Goal: Task Accomplishment & Management: Use online tool/utility

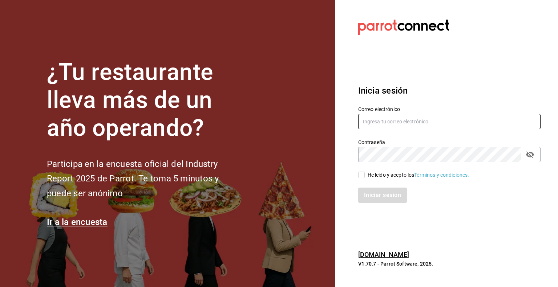
click at [454, 117] on input "text" at bounding box center [449, 121] width 182 height 15
type input "andrea.martinez@grupocosteno.com"
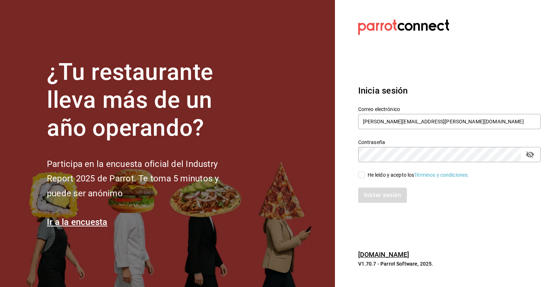
click at [362, 173] on input "He leído y acepto los Términos y condiciones." at bounding box center [361, 175] width 7 height 7
checkbox input "true"
click at [367, 199] on button "Iniciar sesión" at bounding box center [382, 195] width 49 height 15
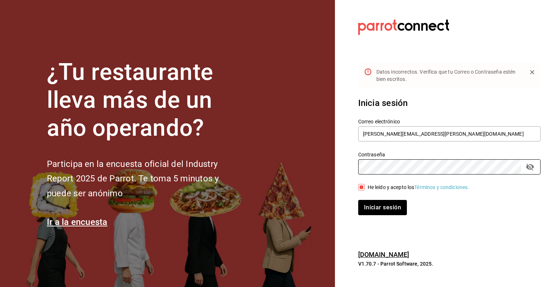
click at [358, 200] on button "Iniciar sesión" at bounding box center [382, 207] width 49 height 15
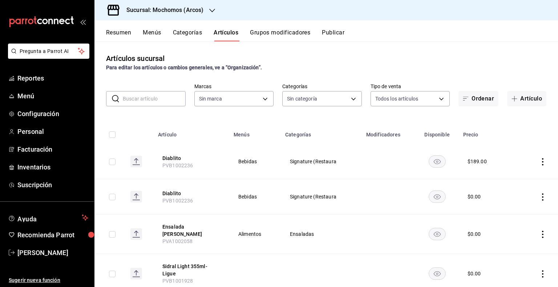
type input "7597c5c0-c189-439a-a9b1-46cc8ee7ac78,78dcea9d-0226-4a72-8dbe-4ec0b47d6941,3e6ec…"
type input "dd36a3dd-8c35-4563-bc3a-0ae6137ce787"
click at [41, 80] on span "Reportes" at bounding box center [52, 78] width 71 height 10
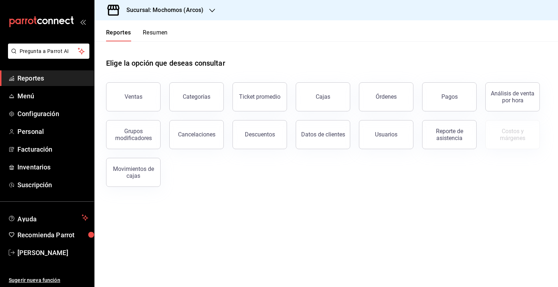
click at [131, 78] on div "Ventas" at bounding box center [128, 93] width 63 height 38
click at [135, 84] on button "Ventas" at bounding box center [133, 96] width 54 height 29
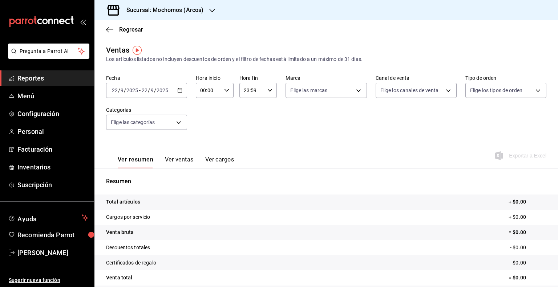
click at [180, 91] on icon "button" at bounding box center [179, 90] width 5 height 5
click at [177, 90] on icon "button" at bounding box center [179, 90] width 5 height 5
click at [176, 91] on div "[DATE] [DATE] - [DATE] [DATE]" at bounding box center [146, 90] width 81 height 15
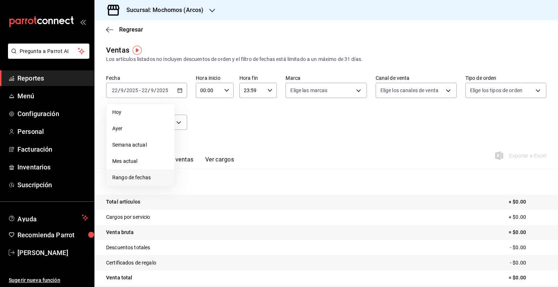
click at [145, 177] on span "Rango de fechas" at bounding box center [140, 178] width 56 height 8
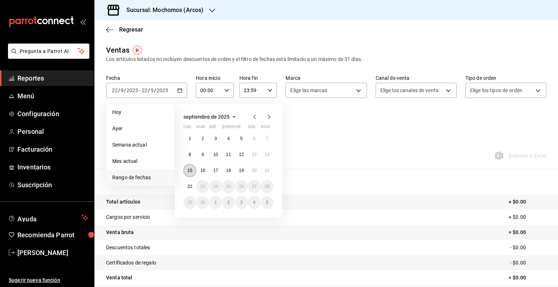
click at [185, 168] on button "15" at bounding box center [189, 170] width 13 height 13
click at [187, 186] on abbr "22" at bounding box center [189, 186] width 5 height 5
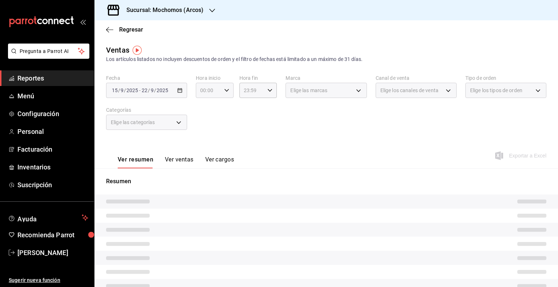
click at [224, 92] on icon "button" at bounding box center [226, 90] width 5 height 5
click at [206, 125] on span "05" at bounding box center [203, 124] width 7 height 6
type input "05:00"
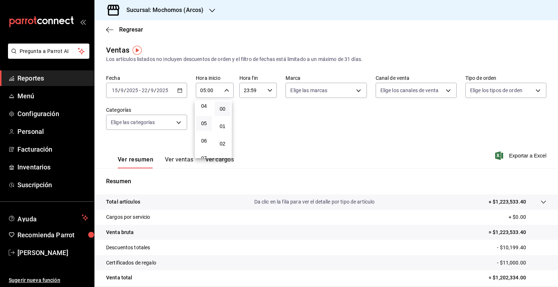
click at [268, 91] on div at bounding box center [279, 143] width 558 height 287
click at [268, 91] on \(Stroke\) "button" at bounding box center [270, 90] width 4 height 3
click at [249, 114] on span "17" at bounding box center [246, 111] width 7 height 6
click at [256, 92] on div at bounding box center [279, 143] width 558 height 287
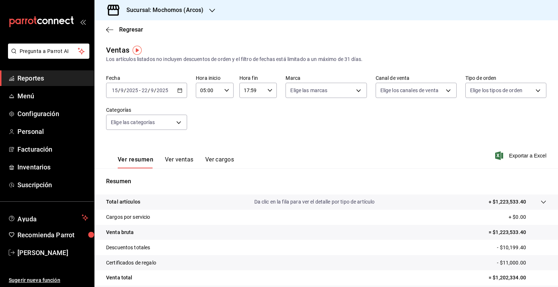
click at [253, 92] on input "17:59" at bounding box center [251, 90] width 25 height 15
click at [260, 110] on button "00" at bounding box center [265, 109] width 16 height 15
type input "17:00"
click at [228, 109] on div at bounding box center [279, 143] width 558 height 287
click at [526, 153] on span "Exportar a Excel" at bounding box center [521, 155] width 50 height 9
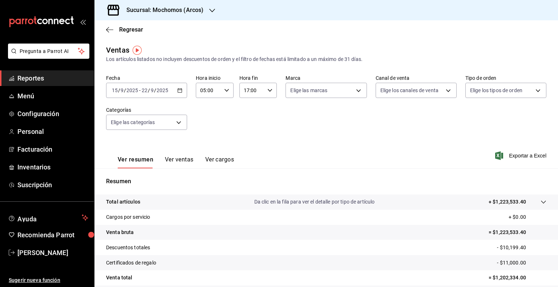
click at [47, 80] on span "Reportes" at bounding box center [52, 78] width 71 height 10
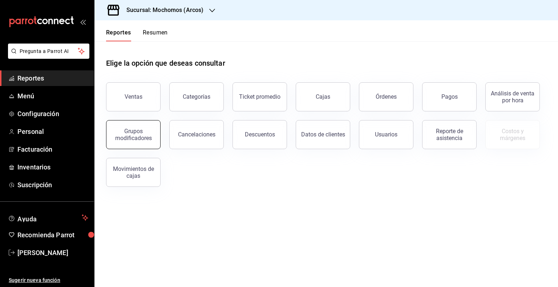
click at [135, 140] on div "Grupos modificadores" at bounding box center [133, 135] width 45 height 14
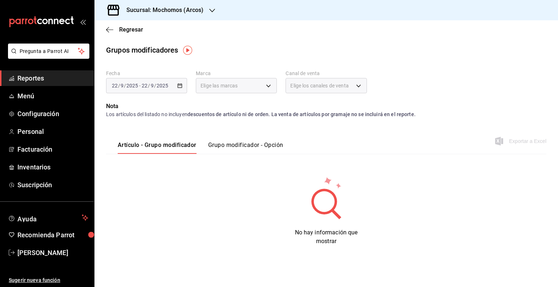
click at [171, 86] on div "[DATE] [DATE] - [DATE] [DATE]" at bounding box center [146, 85] width 81 height 15
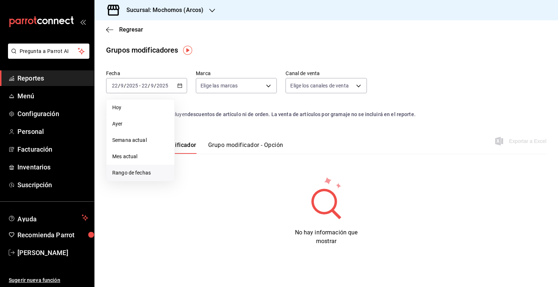
click at [130, 172] on span "Rango de fechas" at bounding box center [140, 173] width 56 height 8
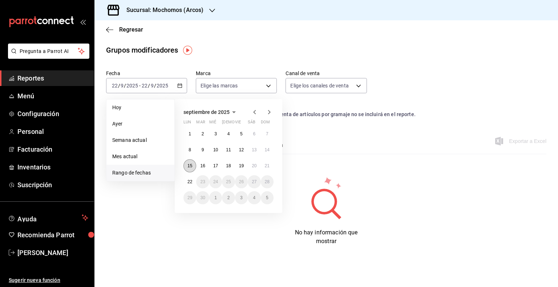
click at [188, 165] on abbr "15" at bounding box center [189, 165] width 5 height 5
click at [188, 179] on abbr "22" at bounding box center [189, 181] width 5 height 5
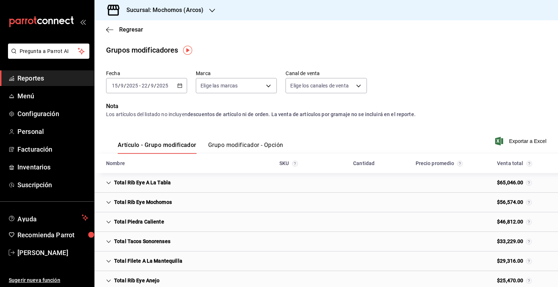
click at [235, 145] on button "Grupo modificador - Opción" at bounding box center [245, 148] width 75 height 12
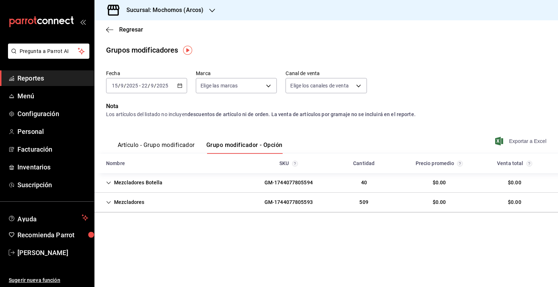
click at [526, 142] on span "Exportar a Excel" at bounding box center [521, 141] width 50 height 9
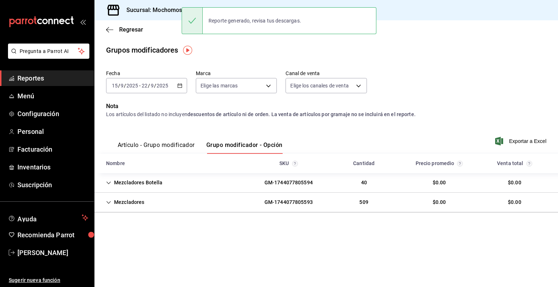
click at [176, 114] on div "Los artículos del listado no incluyen descuentos de artículo ni de orden. La ve…" at bounding box center [326, 115] width 440 height 8
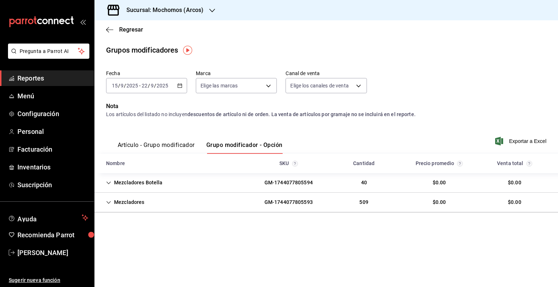
click at [179, 6] on h3 "Sucursal: Mochomos (Arcos)" at bounding box center [162, 10] width 83 height 9
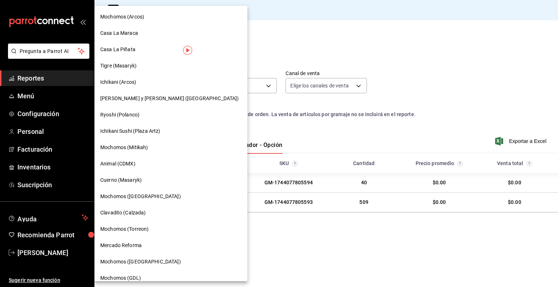
click at [154, 149] on div "Mochomos (Mitikah)" at bounding box center [170, 148] width 141 height 8
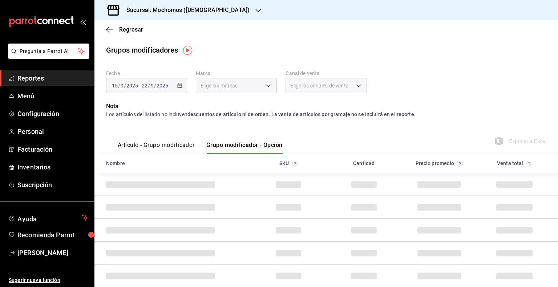
click at [60, 77] on span "Reportes" at bounding box center [52, 78] width 71 height 10
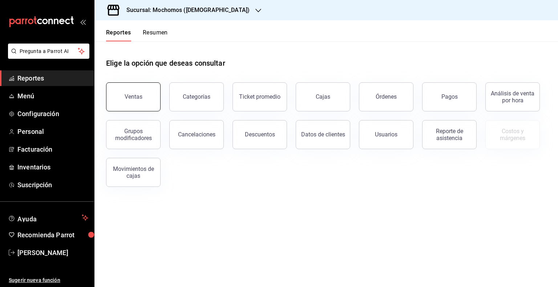
click at [133, 93] on button "Ventas" at bounding box center [133, 96] width 54 height 29
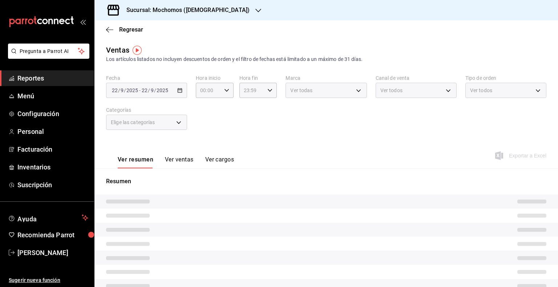
click at [174, 90] on div "[DATE] [DATE] - [DATE] [DATE]" at bounding box center [146, 90] width 81 height 15
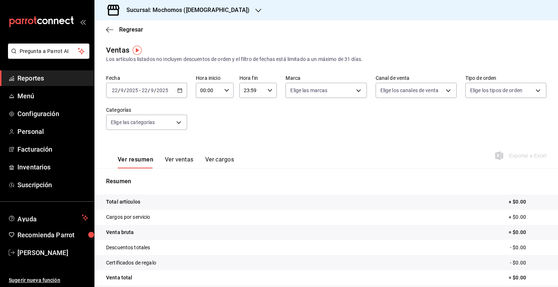
click at [178, 94] on div "[DATE] [DATE] - [DATE] [DATE]" at bounding box center [146, 90] width 81 height 15
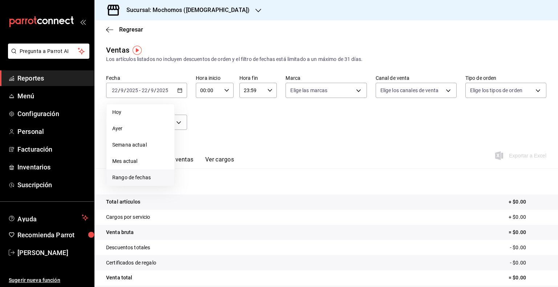
click at [133, 176] on span "Rango de fechas" at bounding box center [140, 178] width 56 height 8
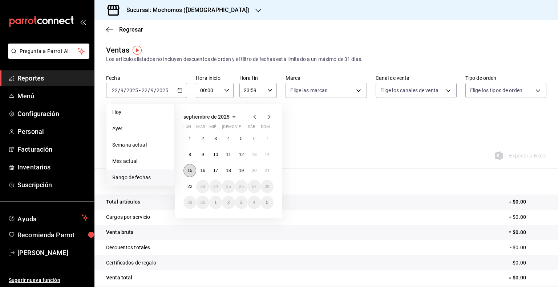
click at [194, 167] on button "15" at bounding box center [189, 170] width 13 height 13
click at [191, 184] on abbr "22" at bounding box center [189, 186] width 5 height 5
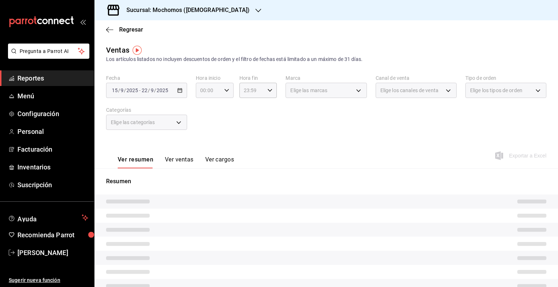
click at [224, 92] on icon "button" at bounding box center [226, 90] width 5 height 5
click at [203, 121] on button "05" at bounding box center [204, 123] width 16 height 15
type input "05:00"
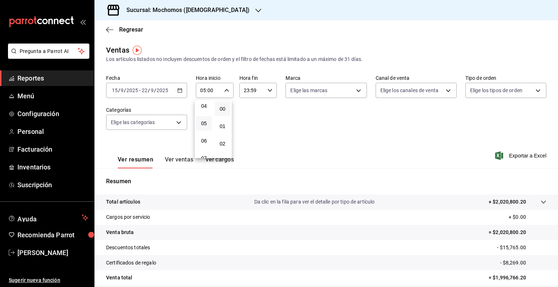
click at [263, 90] on div at bounding box center [279, 143] width 558 height 287
click at [247, 90] on input "23:59" at bounding box center [251, 90] width 25 height 15
click at [248, 91] on div at bounding box center [279, 143] width 558 height 287
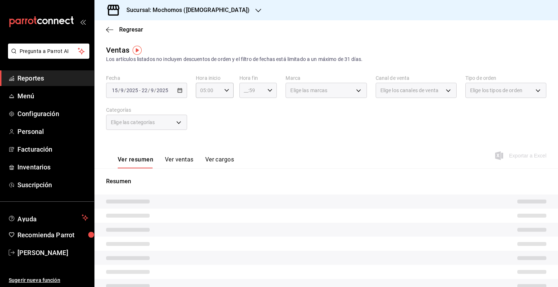
click at [269, 90] on icon "button" at bounding box center [269, 90] width 5 height 5
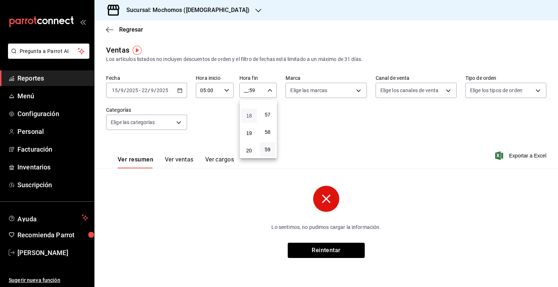
scroll to position [294, 0]
click at [250, 114] on span "17" at bounding box center [248, 111] width 7 height 6
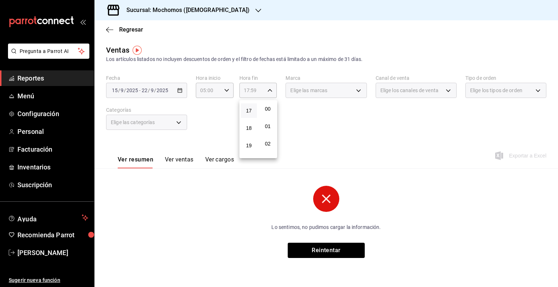
click at [267, 105] on button "00" at bounding box center [268, 109] width 16 height 15
type input "17:00"
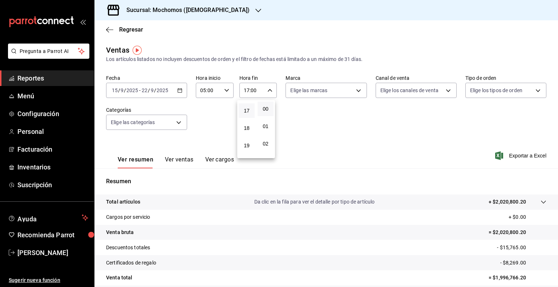
click at [338, 253] on div at bounding box center [279, 143] width 558 height 287
click at [267, 136] on div "Fecha [DATE] [DATE] - [DATE] [DATE] Hora inicio 05:00 Hora inicio Hora fin 17:0…" at bounding box center [326, 107] width 440 height 64
click at [521, 155] on span "Exportar a Excel" at bounding box center [521, 155] width 50 height 9
click at [52, 77] on span "Reportes" at bounding box center [52, 78] width 71 height 10
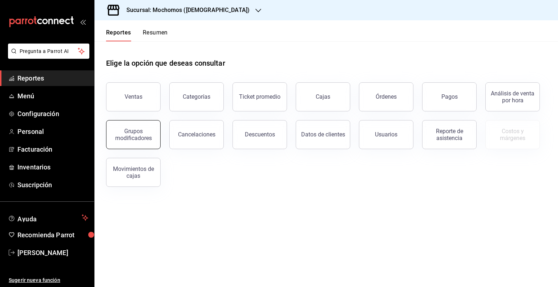
click at [128, 138] on div "Grupos modificadores" at bounding box center [133, 135] width 45 height 14
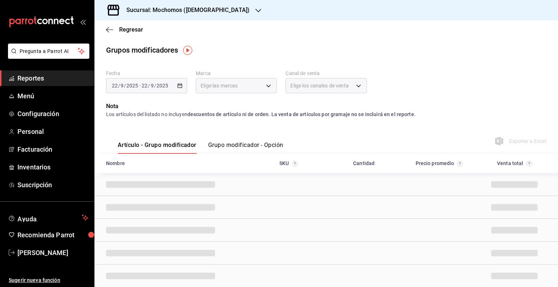
click at [176, 88] on div "[DATE] [DATE] - [DATE] [DATE]" at bounding box center [146, 85] width 81 height 15
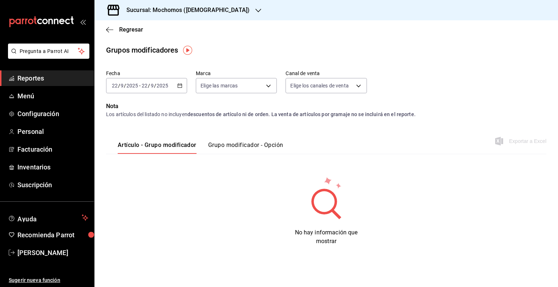
click at [179, 86] on icon "button" at bounding box center [179, 85] width 5 height 5
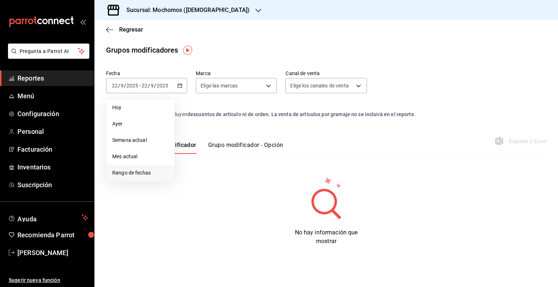
click at [137, 172] on span "Rango de fechas" at bounding box center [140, 173] width 56 height 8
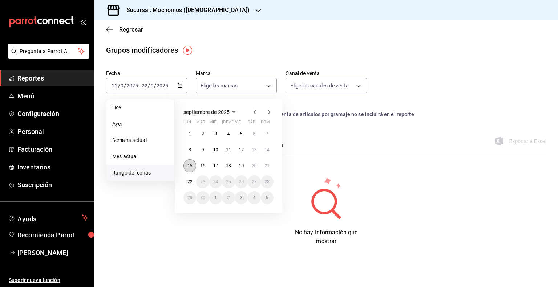
click at [189, 166] on abbr "15" at bounding box center [189, 165] width 5 height 5
click at [188, 178] on button "22" at bounding box center [189, 181] width 13 height 13
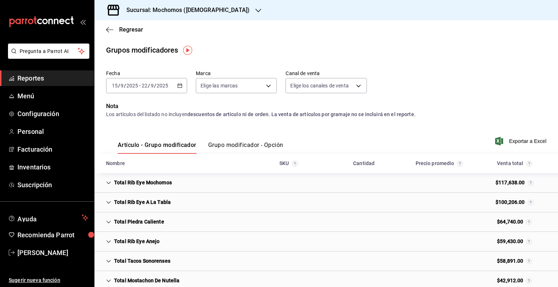
click at [241, 148] on button "Grupo modificador - Opción" at bounding box center [245, 148] width 75 height 12
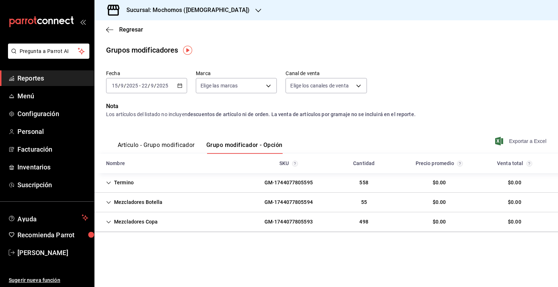
click at [526, 140] on span "Exportar a Excel" at bounding box center [521, 141] width 50 height 9
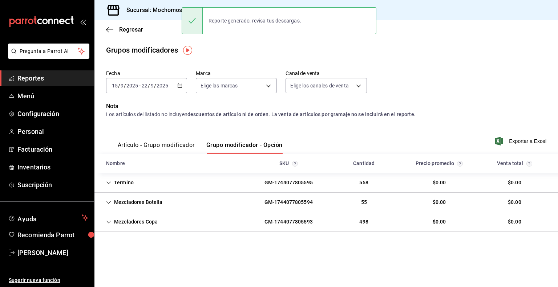
click at [51, 84] on link "Reportes" at bounding box center [47, 78] width 94 height 16
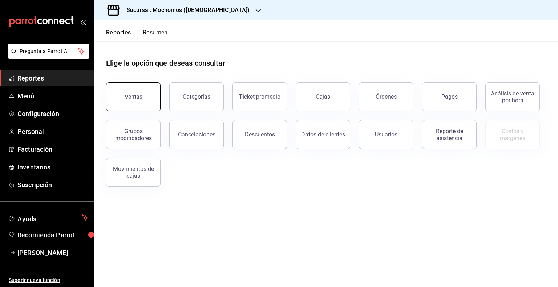
click at [147, 100] on button "Ventas" at bounding box center [133, 96] width 54 height 29
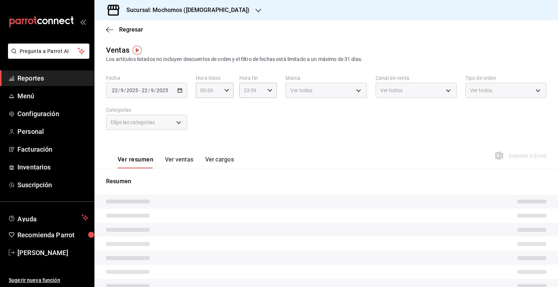
click at [193, 9] on h3 "Sucursal: Mochomos ([DEMOGRAPHIC_DATA])" at bounding box center [185, 10] width 129 height 9
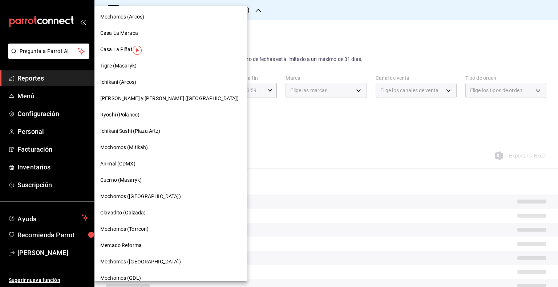
click at [148, 196] on div "Mochomos ([GEOGRAPHIC_DATA])" at bounding box center [170, 197] width 141 height 8
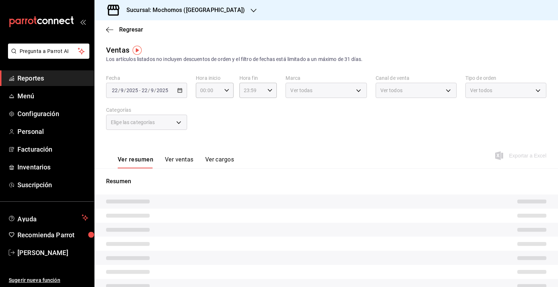
click at [183, 95] on div "[DATE] [DATE] - [DATE] [DATE]" at bounding box center [146, 90] width 81 height 15
click at [182, 91] on div "[DATE] [DATE] - [DATE] [DATE]" at bounding box center [146, 90] width 81 height 15
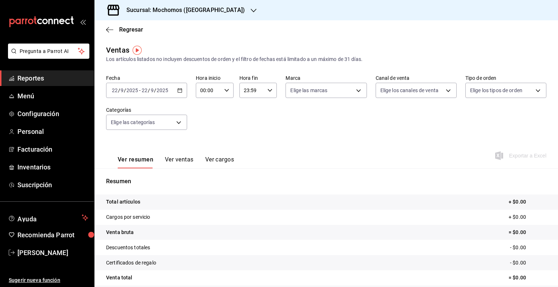
click at [180, 93] on icon "button" at bounding box center [179, 90] width 5 height 5
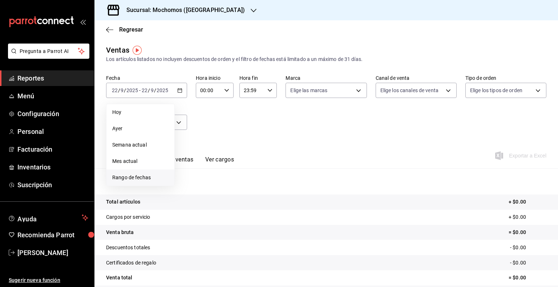
click at [142, 178] on span "Rango de fechas" at bounding box center [140, 178] width 56 height 8
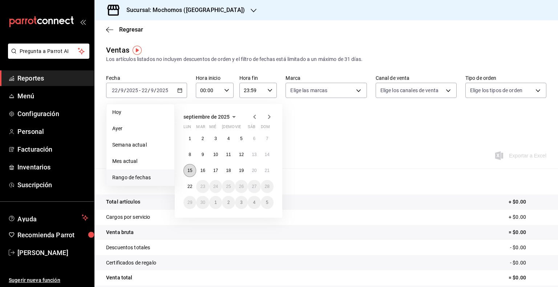
click at [189, 172] on abbr "15" at bounding box center [189, 170] width 5 height 5
click at [190, 182] on button "22" at bounding box center [189, 186] width 13 height 13
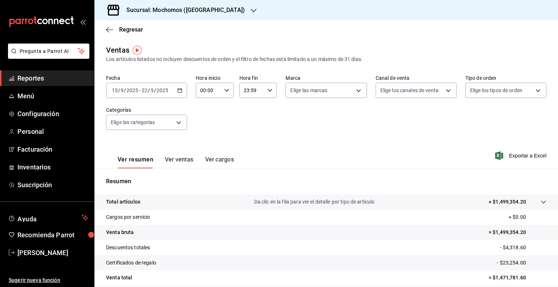
click at [225, 90] on icon "button" at bounding box center [226, 90] width 5 height 5
click at [204, 125] on span "05" at bounding box center [203, 124] width 7 height 6
type input "05:00"
click at [268, 91] on div at bounding box center [279, 143] width 558 height 287
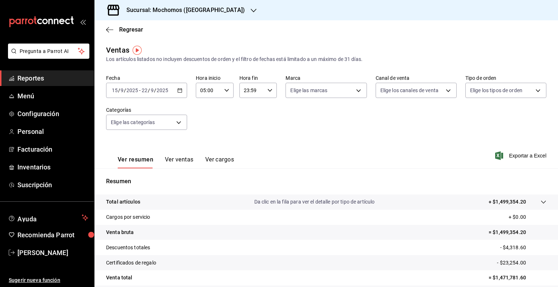
click at [268, 91] on \(Stroke\) "button" at bounding box center [270, 90] width 4 height 3
click at [266, 105] on button "00" at bounding box center [265, 109] width 16 height 15
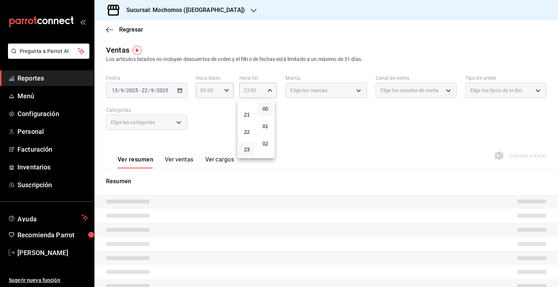
click at [267, 90] on div at bounding box center [279, 143] width 558 height 287
click at [267, 90] on icon "button" at bounding box center [269, 90] width 5 height 5
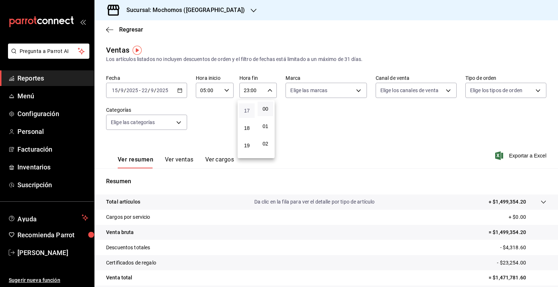
click at [249, 114] on span "17" at bounding box center [246, 111] width 7 height 6
type input "17:00"
click at [322, 126] on div at bounding box center [279, 143] width 558 height 287
click at [518, 155] on span "Exportar a Excel" at bounding box center [521, 155] width 50 height 9
click at [50, 76] on span "Reportes" at bounding box center [52, 78] width 71 height 10
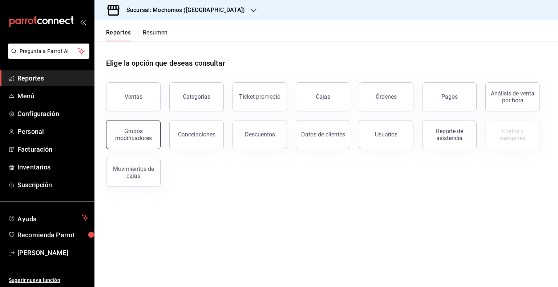
click at [129, 145] on button "Grupos modificadores" at bounding box center [133, 134] width 54 height 29
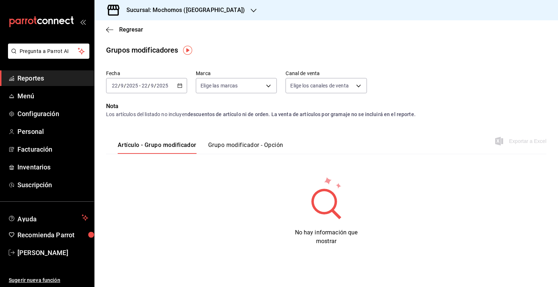
click at [178, 87] on \(Stroke\) "button" at bounding box center [180, 86] width 4 height 4
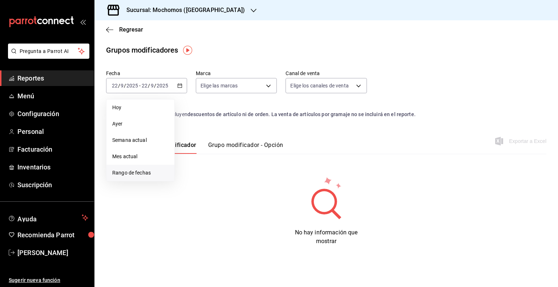
click at [130, 175] on span "Rango de fechas" at bounding box center [140, 173] width 56 height 8
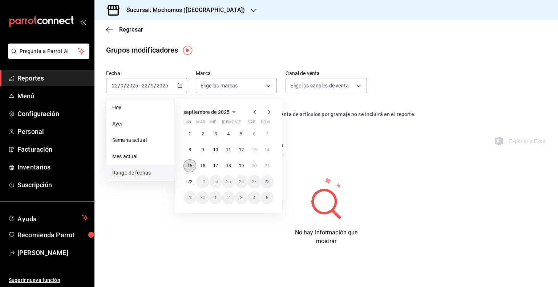
click at [184, 164] on button "15" at bounding box center [189, 165] width 13 height 13
click at [192, 178] on button "22" at bounding box center [189, 181] width 13 height 13
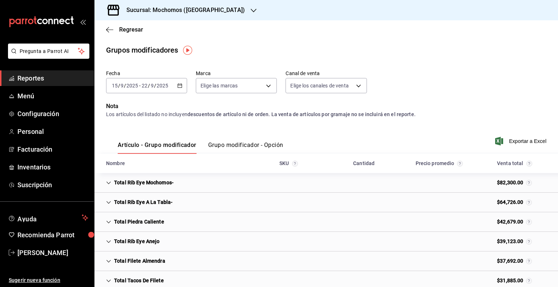
click at [233, 145] on button "Grupo modificador - Opción" at bounding box center [245, 148] width 75 height 12
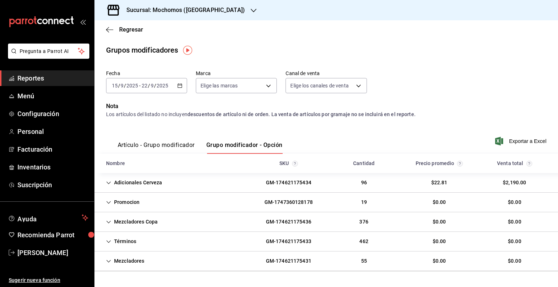
click at [528, 141] on span "Exportar a Excel" at bounding box center [521, 141] width 50 height 9
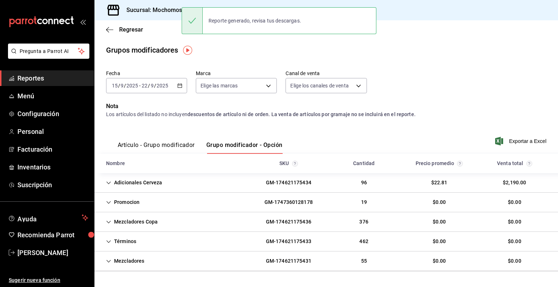
click at [65, 78] on span "Reportes" at bounding box center [52, 78] width 71 height 10
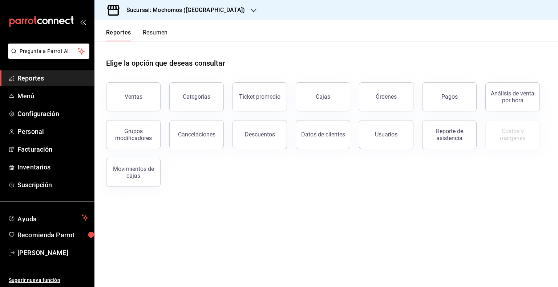
click at [147, 10] on h3 "Sucursal: Mochomos ([GEOGRAPHIC_DATA])" at bounding box center [183, 10] width 124 height 9
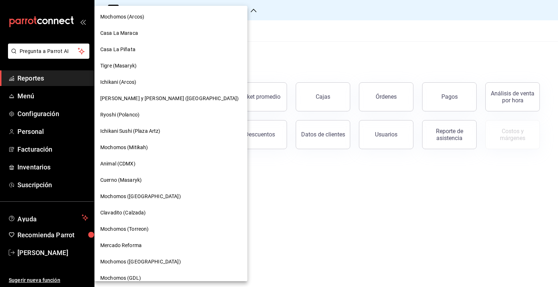
click at [127, 230] on span "Mochomos (Torreon)" at bounding box center [124, 229] width 48 height 8
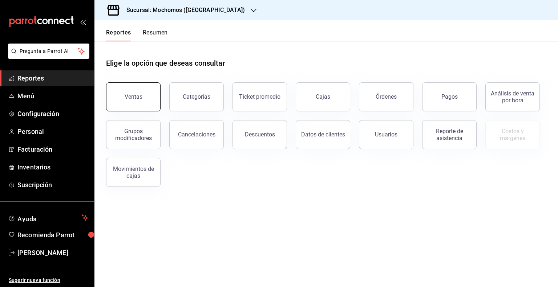
click at [115, 98] on button "Ventas" at bounding box center [133, 96] width 54 height 29
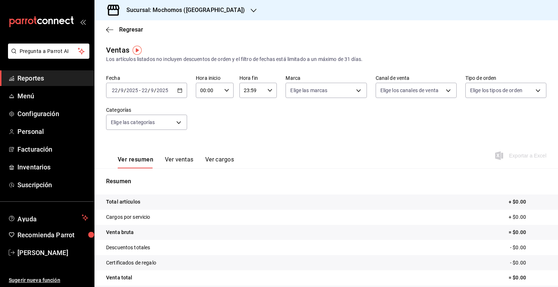
click at [179, 91] on icon "button" at bounding box center [179, 90] width 5 height 5
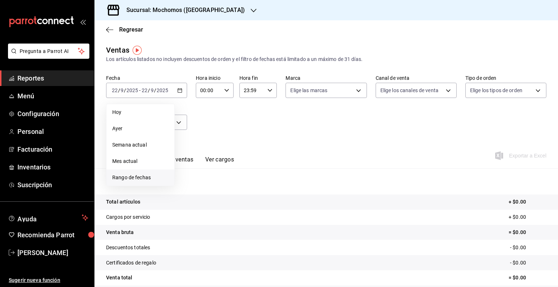
click at [130, 175] on span "Rango de fechas" at bounding box center [140, 178] width 56 height 8
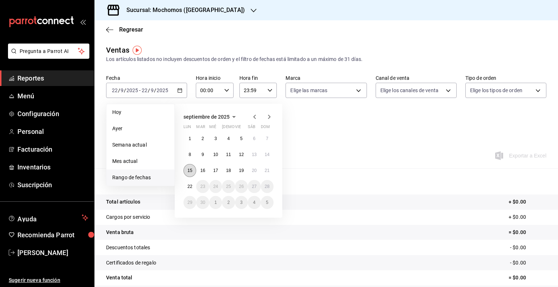
click at [188, 171] on abbr "15" at bounding box center [189, 170] width 5 height 5
click at [188, 186] on abbr "22" at bounding box center [189, 186] width 5 height 5
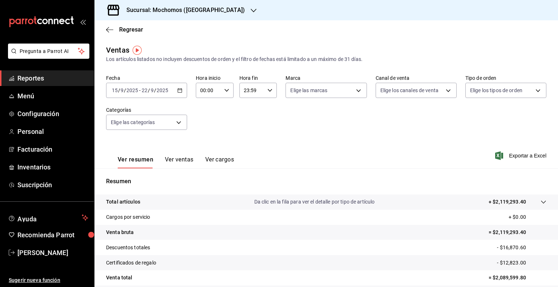
click at [225, 91] on icon "button" at bounding box center [226, 90] width 5 height 5
click at [202, 125] on span "05" at bounding box center [203, 124] width 7 height 6
type input "05:00"
click at [268, 91] on div at bounding box center [279, 143] width 558 height 287
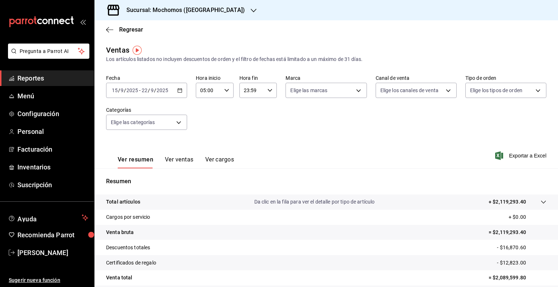
click at [268, 91] on icon "button" at bounding box center [269, 90] width 5 height 5
click at [245, 118] on button "17" at bounding box center [247, 110] width 16 height 15
click at [264, 113] on button "00" at bounding box center [265, 109] width 16 height 15
type input "17:00"
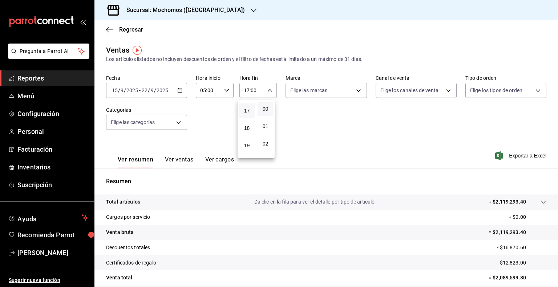
click at [205, 117] on div at bounding box center [279, 143] width 558 height 287
click at [534, 154] on span "Exportar a Excel" at bounding box center [521, 155] width 50 height 9
click at [163, 39] on main "Regresar Ventas Los artículos listados no incluyen descuentos de orden y el fil…" at bounding box center [325, 183] width 463 height 327
click at [80, 82] on span "Reportes" at bounding box center [52, 78] width 71 height 10
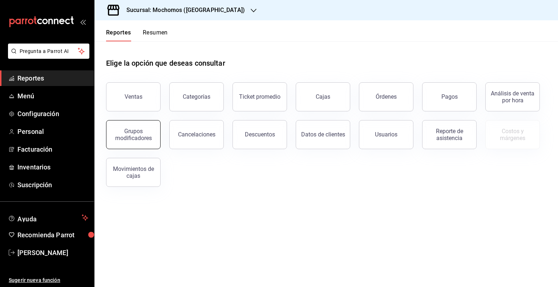
click at [133, 135] on div "Grupos modificadores" at bounding box center [133, 135] width 45 height 14
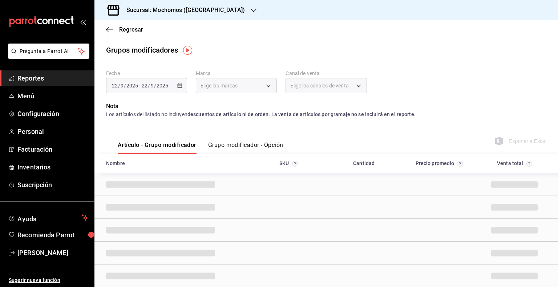
click at [175, 87] on div "[DATE] [DATE] - [DATE] [DATE]" at bounding box center [146, 85] width 81 height 15
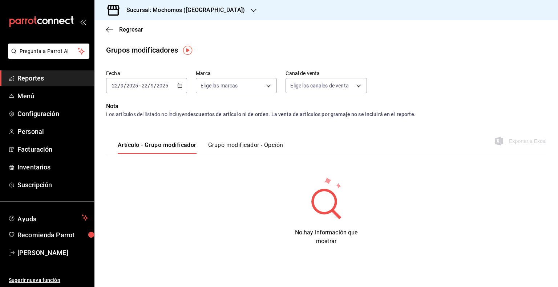
click at [179, 87] on icon "button" at bounding box center [179, 85] width 5 height 5
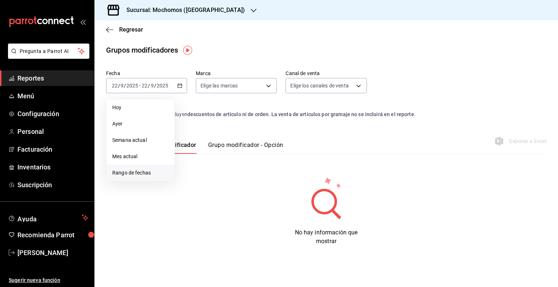
click at [123, 169] on span "Rango de fechas" at bounding box center [140, 173] width 56 height 8
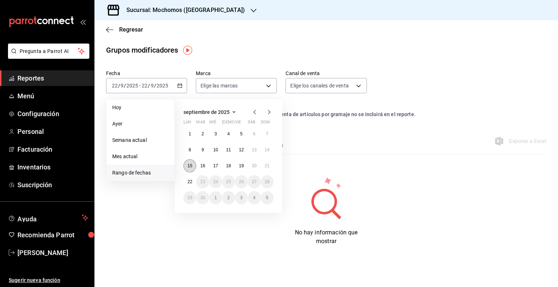
click at [190, 165] on abbr "15" at bounding box center [189, 165] width 5 height 5
click at [190, 177] on button "22" at bounding box center [189, 181] width 13 height 13
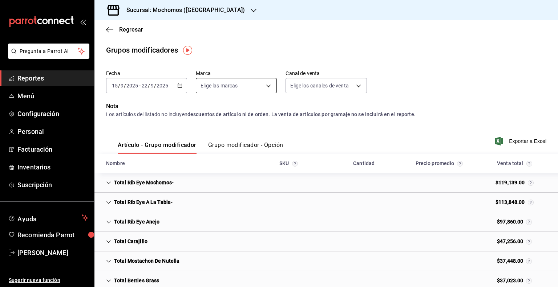
click at [269, 86] on body "Pregunta a Parrot AI Reportes Menú Configuración Personal Facturación Inventari…" at bounding box center [279, 143] width 558 height 287
click at [260, 58] on div at bounding box center [279, 143] width 558 height 287
click at [229, 150] on button "Grupo modificador - Opción" at bounding box center [245, 148] width 75 height 12
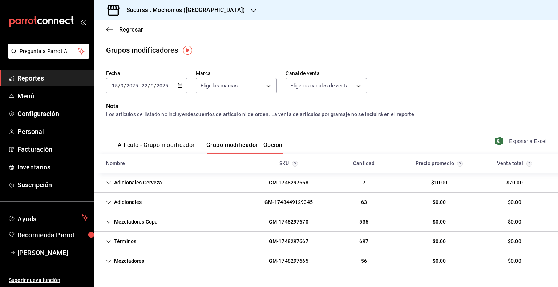
click at [509, 143] on span "Exportar a Excel" at bounding box center [521, 141] width 50 height 9
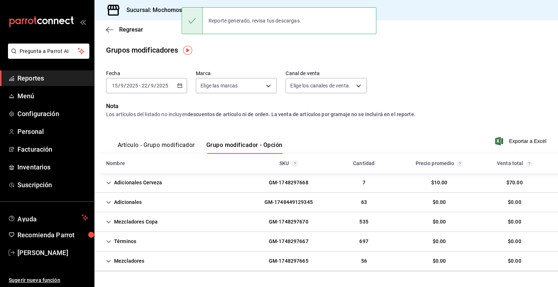
click at [60, 78] on span "Reportes" at bounding box center [52, 78] width 71 height 10
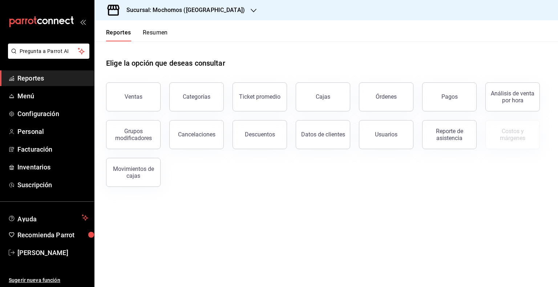
click at [201, 11] on h3 "Sucursal: Mochomos ([GEOGRAPHIC_DATA])" at bounding box center [183, 10] width 124 height 9
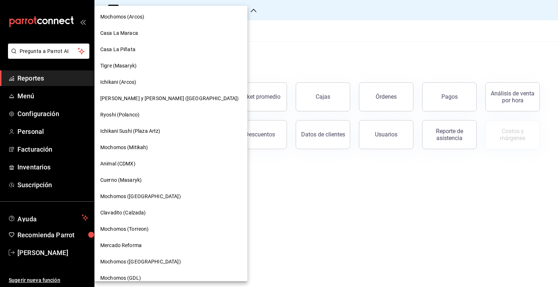
click at [236, 11] on div at bounding box center [279, 143] width 558 height 287
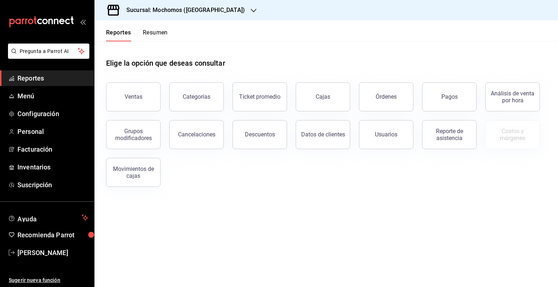
click at [191, 10] on h3 "Sucursal: Mochomos ([GEOGRAPHIC_DATA])" at bounding box center [183, 10] width 124 height 9
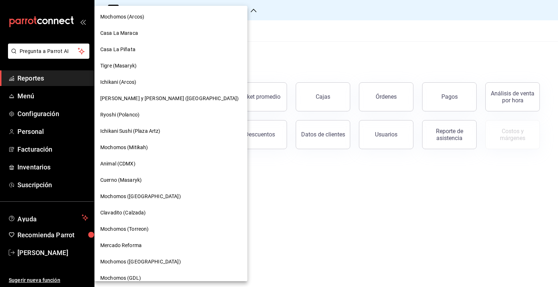
click at [124, 262] on span "Mochomos ([GEOGRAPHIC_DATA])" at bounding box center [140, 262] width 81 height 8
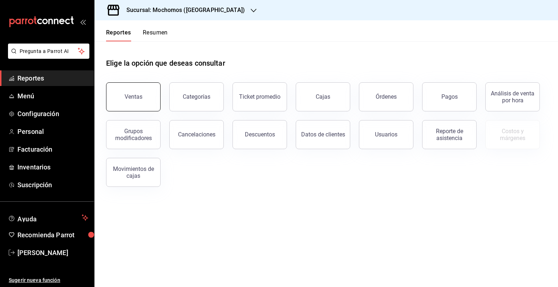
click at [138, 103] on button "Ventas" at bounding box center [133, 96] width 54 height 29
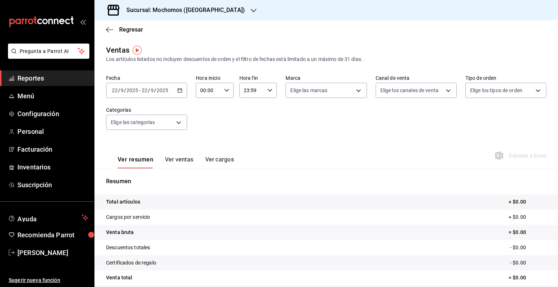
click at [179, 91] on icon "button" at bounding box center [179, 90] width 5 height 5
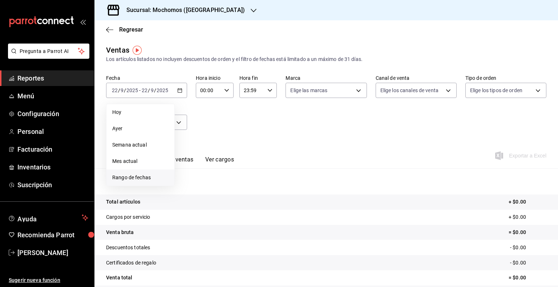
click at [130, 177] on span "Rango de fechas" at bounding box center [140, 178] width 56 height 8
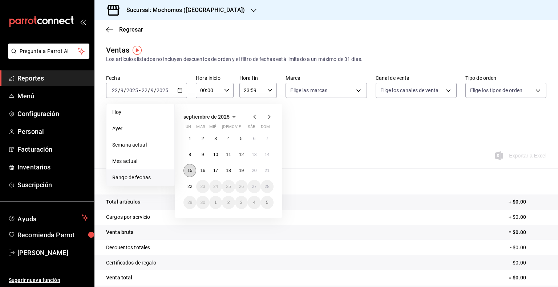
click at [188, 168] on abbr "15" at bounding box center [189, 170] width 5 height 5
click at [189, 183] on button "22" at bounding box center [189, 186] width 13 height 13
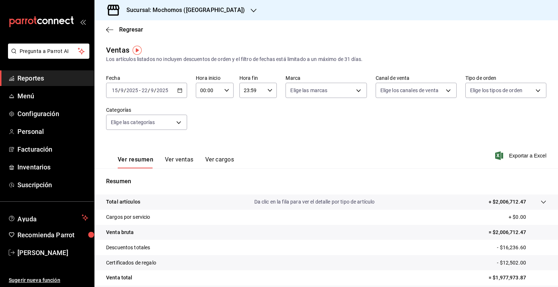
click at [225, 90] on \(Stroke\) "button" at bounding box center [226, 90] width 4 height 3
click at [203, 124] on span "05" at bounding box center [203, 124] width 7 height 6
type input "05:00"
click at [268, 90] on div at bounding box center [279, 143] width 558 height 287
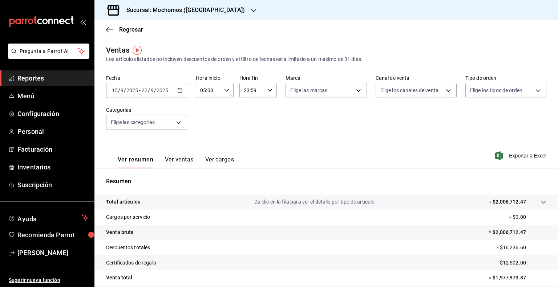
click at [268, 90] on icon "button" at bounding box center [269, 90] width 5 height 5
click at [247, 112] on button "17" at bounding box center [247, 110] width 16 height 15
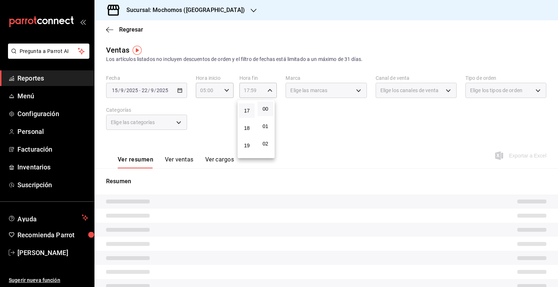
click at [264, 106] on button "00" at bounding box center [265, 109] width 16 height 15
type input "17:00"
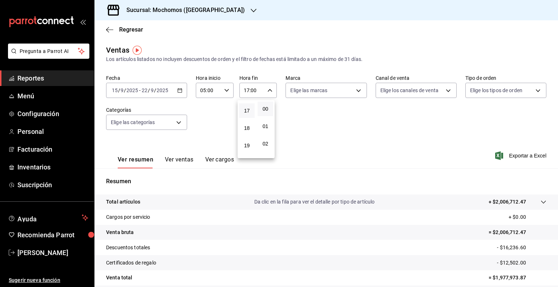
click at [428, 134] on div at bounding box center [279, 143] width 558 height 287
click at [529, 154] on span "Exportar a Excel" at bounding box center [521, 155] width 50 height 9
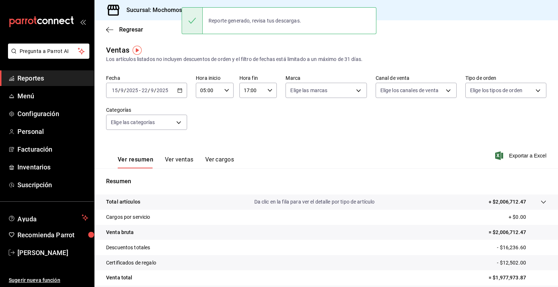
click at [51, 78] on span "Reportes" at bounding box center [52, 78] width 71 height 10
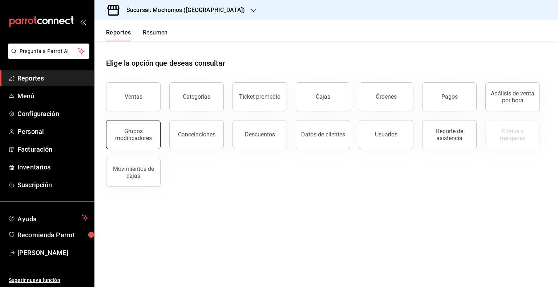
click at [135, 142] on button "Grupos modificadores" at bounding box center [133, 134] width 54 height 29
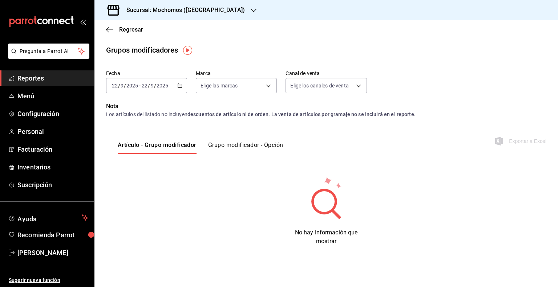
click at [179, 85] on icon "button" at bounding box center [179, 85] width 5 height 5
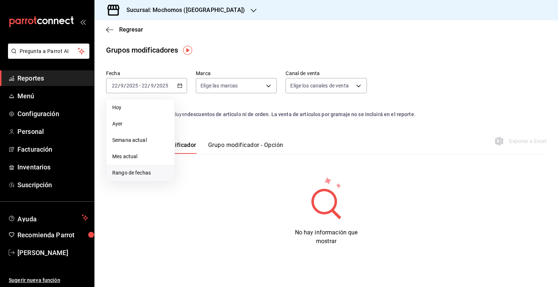
click at [130, 174] on span "Rango de fechas" at bounding box center [140, 173] width 56 height 8
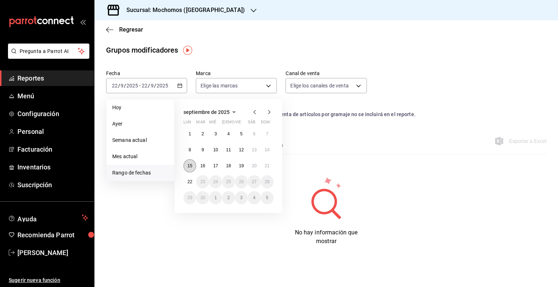
click at [190, 164] on abbr "15" at bounding box center [189, 165] width 5 height 5
click at [186, 180] on button "22" at bounding box center [189, 181] width 13 height 13
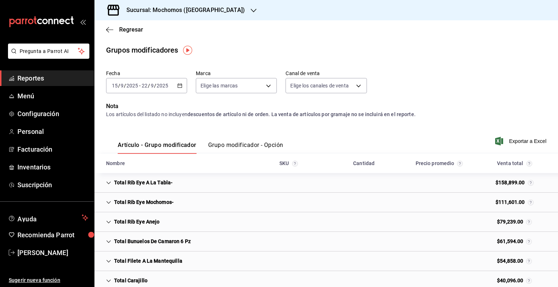
click at [237, 143] on button "Grupo modificador - Opción" at bounding box center [245, 148] width 75 height 12
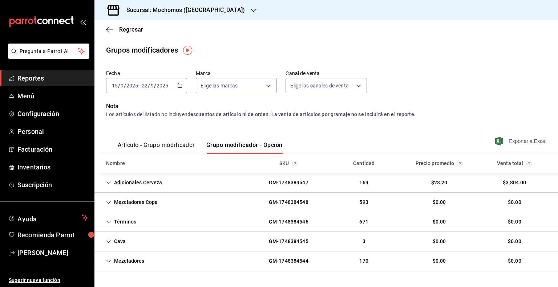
click at [525, 143] on span "Exportar a Excel" at bounding box center [521, 141] width 50 height 9
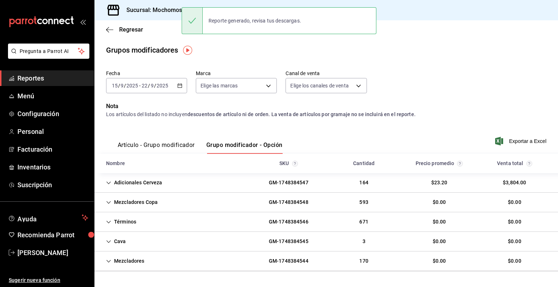
click at [43, 80] on span "Reportes" at bounding box center [52, 78] width 71 height 10
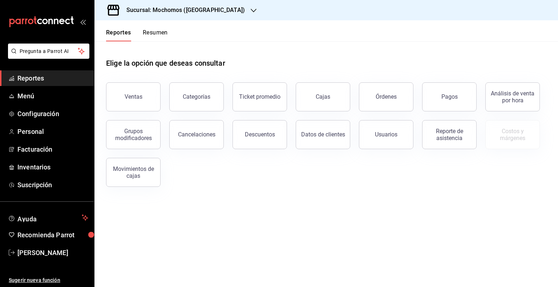
click at [141, 4] on div "Sucursal: Mochomos ([GEOGRAPHIC_DATA])" at bounding box center [179, 10] width 159 height 20
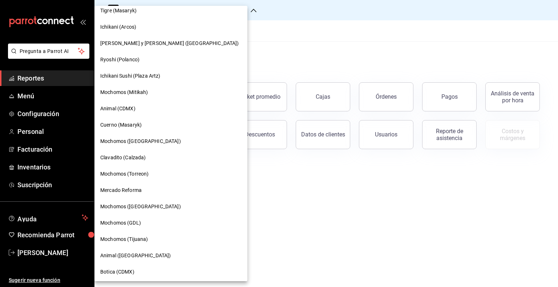
scroll to position [73, 0]
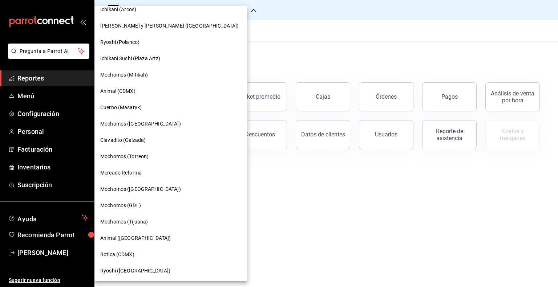
click at [124, 207] on span "Mochomos (GDL)" at bounding box center [120, 206] width 41 height 8
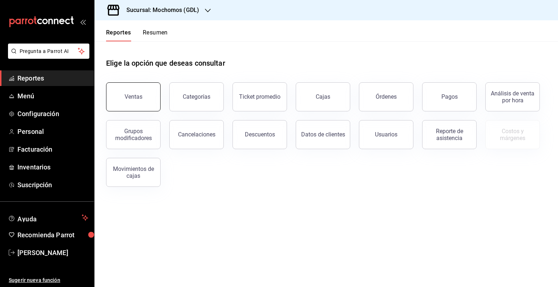
click at [111, 97] on button "Ventas" at bounding box center [133, 96] width 54 height 29
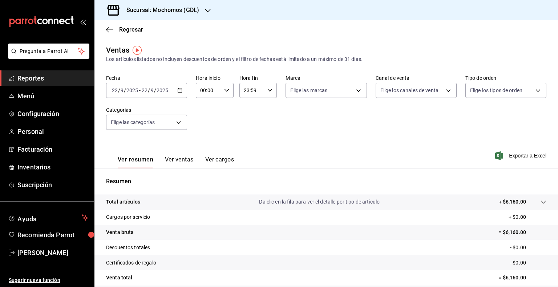
click at [179, 90] on icon "button" at bounding box center [179, 90] width 5 height 5
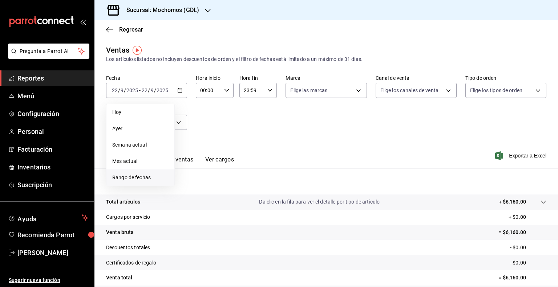
click at [121, 177] on span "Rango de fechas" at bounding box center [140, 178] width 56 height 8
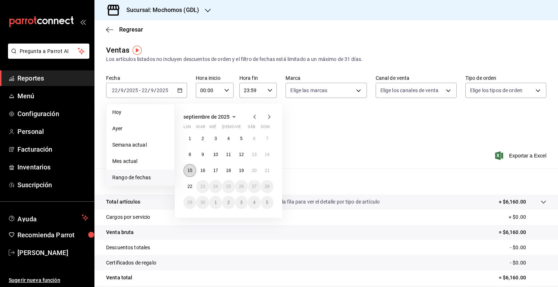
click at [190, 171] on abbr "15" at bounding box center [189, 170] width 5 height 5
click at [188, 184] on abbr "22" at bounding box center [189, 186] width 5 height 5
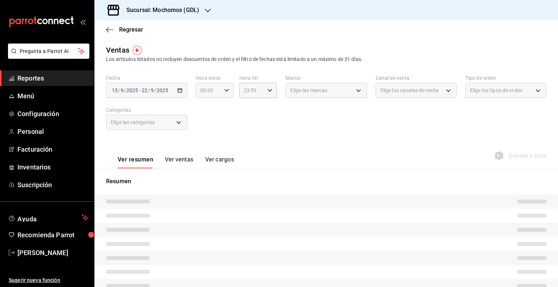
click at [224, 90] on \(Stroke\) "button" at bounding box center [226, 90] width 4 height 3
click at [203, 125] on span "05" at bounding box center [203, 124] width 7 height 6
type input "05:00"
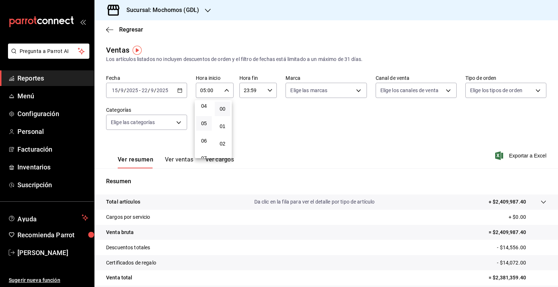
click at [269, 90] on div at bounding box center [279, 143] width 558 height 287
click at [268, 90] on icon "button" at bounding box center [269, 90] width 5 height 5
click at [249, 114] on span "17" at bounding box center [246, 111] width 7 height 6
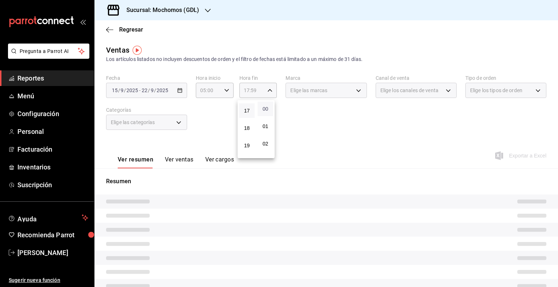
click at [262, 107] on span "00" at bounding box center [265, 109] width 7 height 6
type input "17:00"
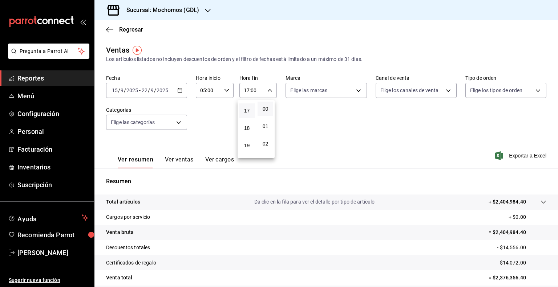
click at [516, 155] on div at bounding box center [279, 143] width 558 height 287
click at [516, 155] on span "Exportar a Excel" at bounding box center [521, 155] width 50 height 9
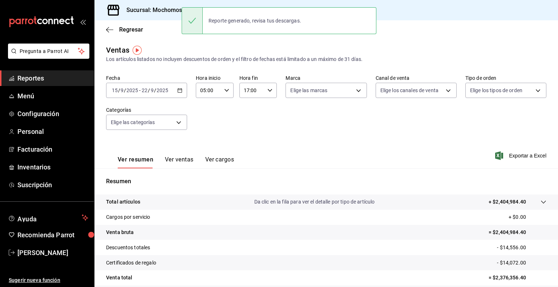
click at [29, 84] on link "Reportes" at bounding box center [47, 78] width 94 height 16
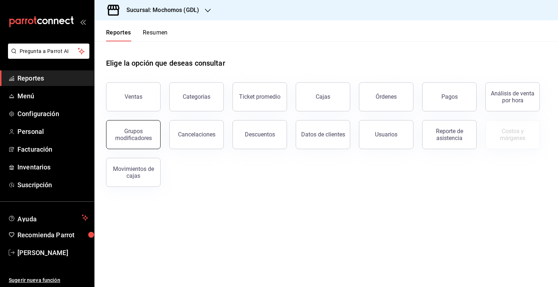
click at [132, 137] on div "Grupos modificadores" at bounding box center [133, 135] width 45 height 14
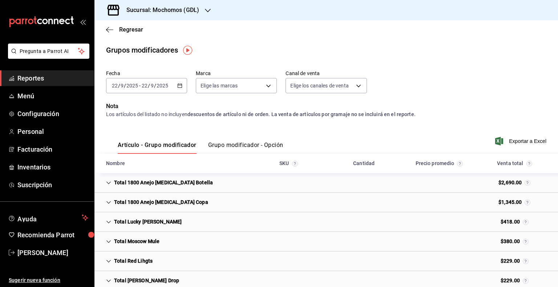
click at [179, 85] on icon "button" at bounding box center [179, 85] width 5 height 5
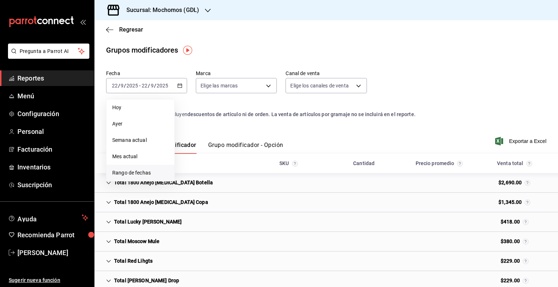
click at [123, 172] on span "Rango de fechas" at bounding box center [140, 173] width 56 height 8
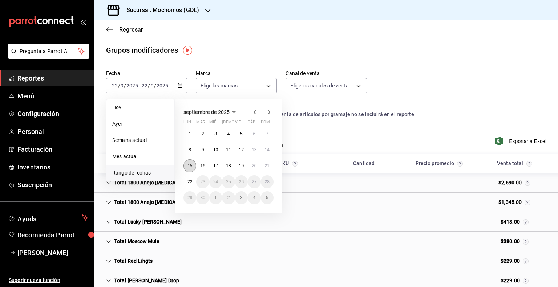
click at [193, 164] on button "15" at bounding box center [189, 165] width 13 height 13
click at [190, 181] on abbr "22" at bounding box center [189, 181] width 5 height 5
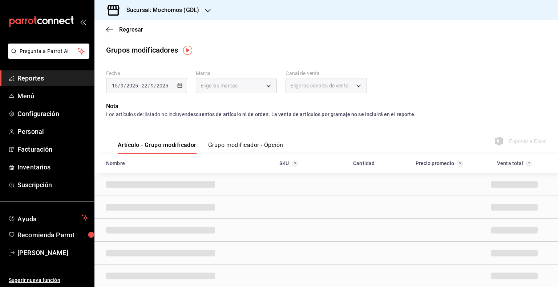
click at [240, 146] on button "Grupo modificador - Opción" at bounding box center [245, 148] width 75 height 12
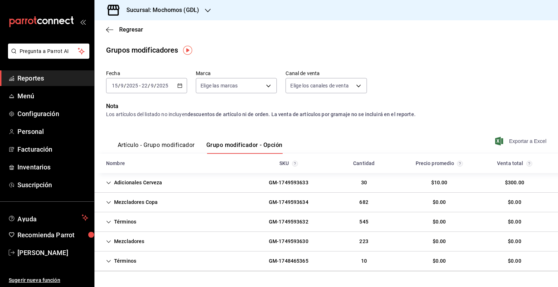
click at [527, 142] on span "Exportar a Excel" at bounding box center [521, 141] width 50 height 9
click at [154, 14] on h3 "Sucursal: Mochomos (GDL)" at bounding box center [160, 10] width 78 height 9
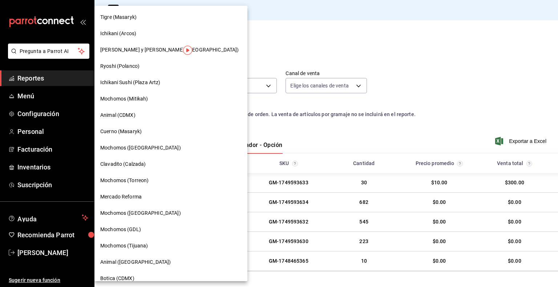
scroll to position [73, 0]
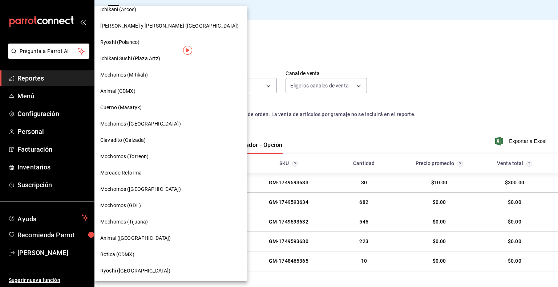
click at [142, 223] on span "Mochomos (Tijuana)" at bounding box center [124, 222] width 48 height 8
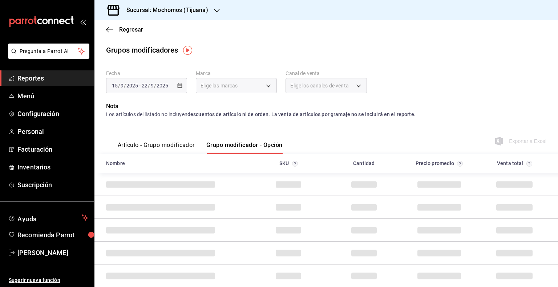
click at [182, 85] on div "[DATE] [DATE] - [DATE] [DATE]" at bounding box center [146, 85] width 81 height 15
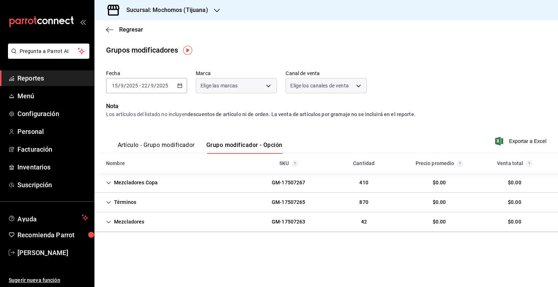
click at [180, 86] on icon "button" at bounding box center [179, 85] width 5 height 5
click at [123, 173] on span "Rango de fechas" at bounding box center [140, 173] width 56 height 8
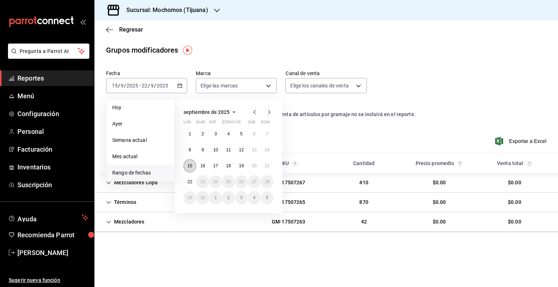
click at [189, 167] on abbr "15" at bounding box center [189, 165] width 5 height 5
click at [190, 178] on button "22" at bounding box center [189, 181] width 13 height 13
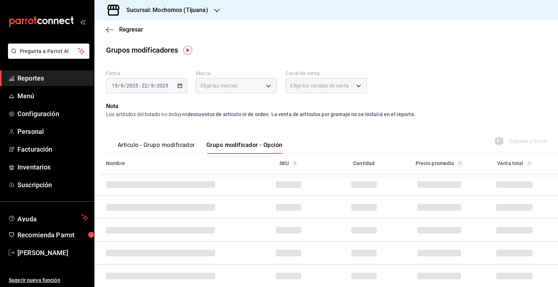
click at [266, 86] on div "Elige las marcas" at bounding box center [236, 85] width 81 height 15
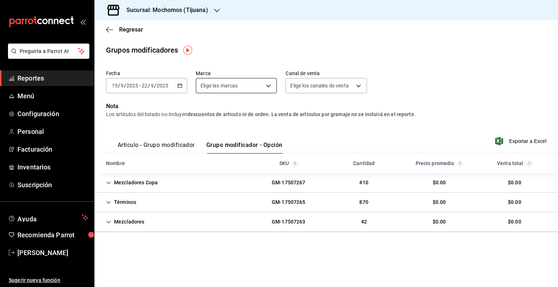
click at [268, 86] on body "Pregunta a Parrot AI Reportes Menú Configuración Personal Facturación Inventari…" at bounding box center [279, 143] width 558 height 287
click at [246, 62] on div at bounding box center [279, 143] width 558 height 287
click at [55, 75] on span "Reportes" at bounding box center [52, 78] width 71 height 10
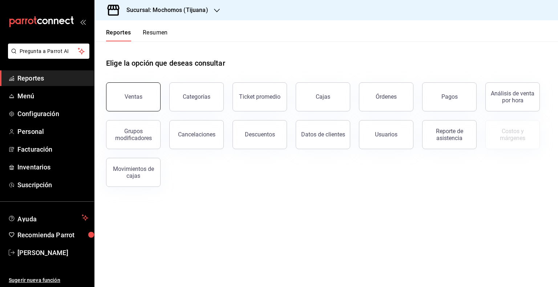
click at [139, 98] on div "Ventas" at bounding box center [134, 96] width 18 height 7
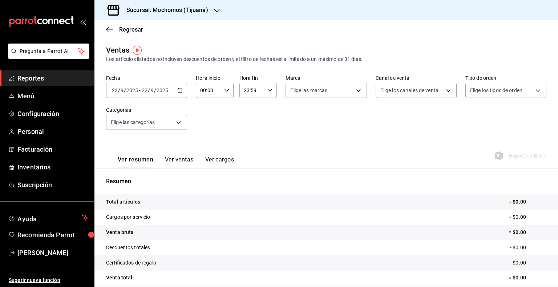
click at [179, 91] on icon "button" at bounding box center [179, 90] width 5 height 5
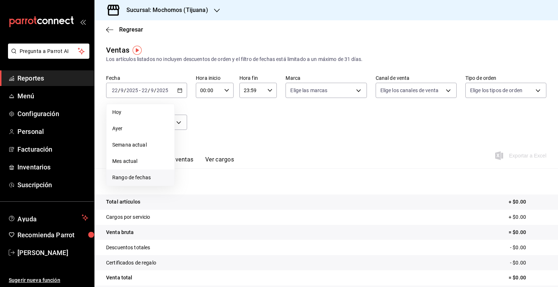
click at [126, 178] on span "Rango de fechas" at bounding box center [140, 178] width 56 height 8
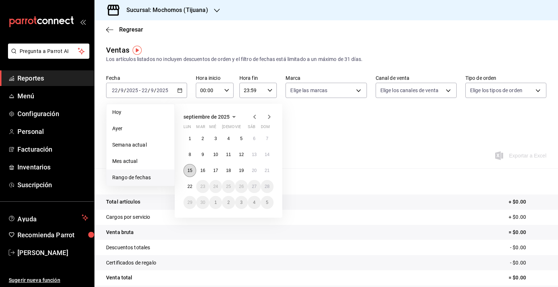
click at [187, 168] on abbr "15" at bounding box center [189, 170] width 5 height 5
click at [191, 190] on button "22" at bounding box center [189, 186] width 13 height 13
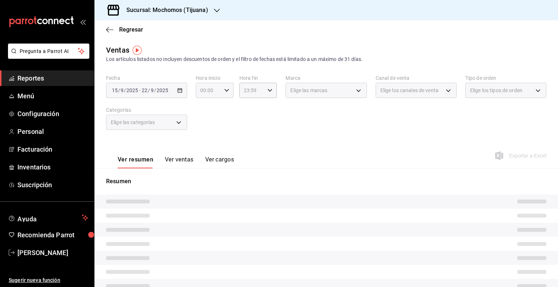
click at [227, 90] on \(Stroke\) "button" at bounding box center [226, 90] width 4 height 3
click at [204, 125] on span "05" at bounding box center [203, 124] width 7 height 6
type input "05:00"
click at [266, 88] on div at bounding box center [279, 143] width 558 height 287
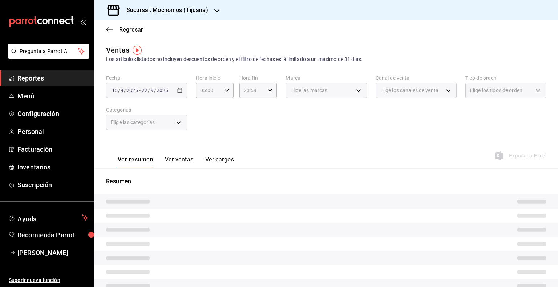
click at [268, 90] on icon "button" at bounding box center [269, 90] width 5 height 5
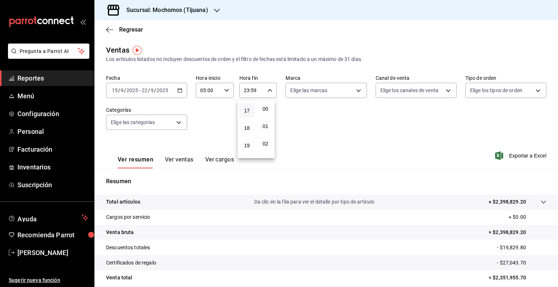
click at [246, 114] on span "17" at bounding box center [246, 111] width 7 height 6
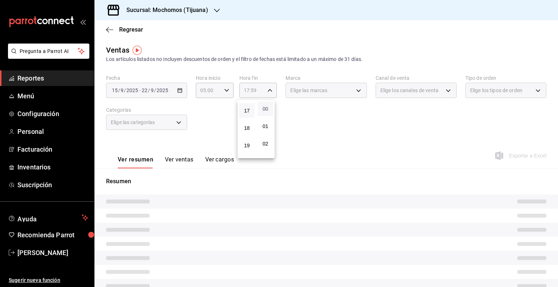
click at [267, 107] on span "00" at bounding box center [265, 109] width 7 height 6
type input "17:00"
click at [314, 125] on div at bounding box center [279, 143] width 558 height 287
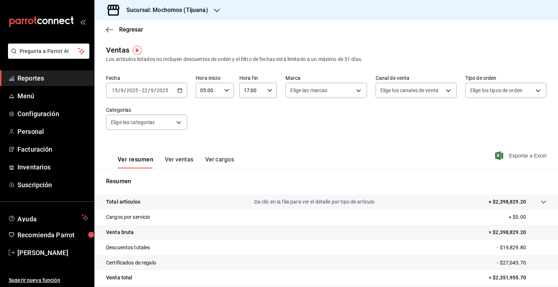
click at [526, 156] on span "Exportar a Excel" at bounding box center [521, 155] width 50 height 9
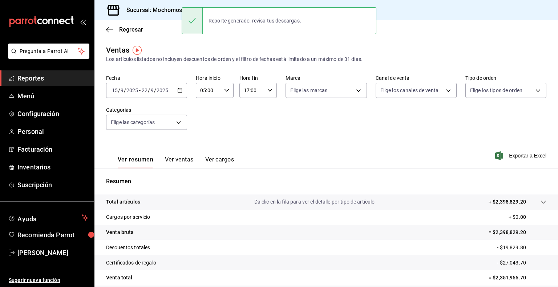
click at [176, 42] on main "Regresar Ventas Los artículos listados no incluyen descuentos de orden y el fil…" at bounding box center [325, 183] width 463 height 327
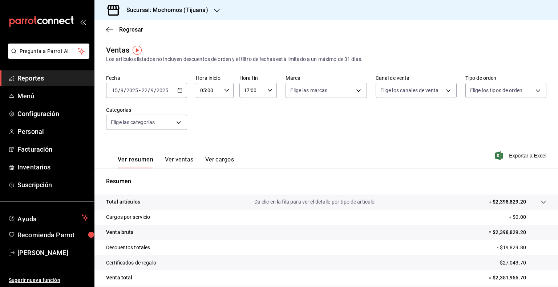
drag, startPoint x: 54, startPoint y: 76, endPoint x: 63, endPoint y: 84, distance: 11.3
click at [54, 76] on span "Reportes" at bounding box center [52, 78] width 71 height 10
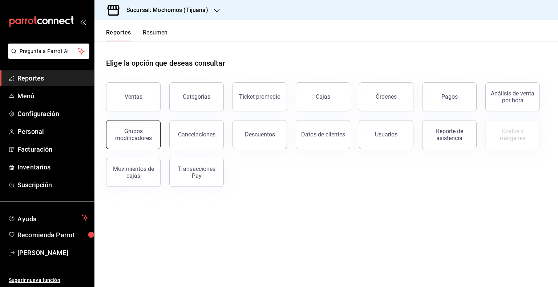
click at [147, 132] on div "Grupos modificadores" at bounding box center [133, 135] width 45 height 14
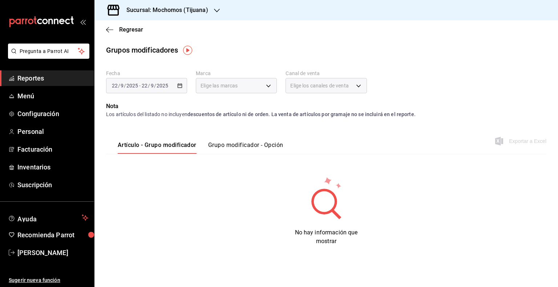
click at [178, 89] on div "[DATE] [DATE] - [DATE] [DATE]" at bounding box center [146, 85] width 81 height 15
click at [171, 87] on div "[DATE] [DATE] - [DATE] [DATE]" at bounding box center [146, 85] width 81 height 15
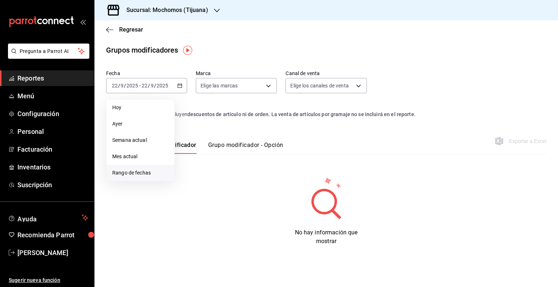
click at [123, 174] on span "Rango de fechas" at bounding box center [140, 173] width 56 height 8
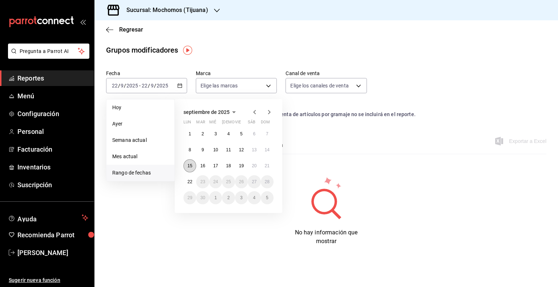
click at [188, 168] on button "15" at bounding box center [189, 165] width 13 height 13
click at [192, 178] on button "22" at bounding box center [189, 181] width 13 height 13
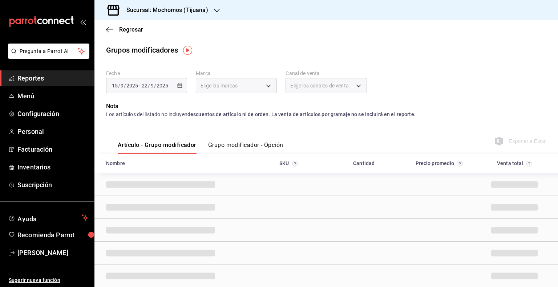
click at [255, 146] on button "Grupo modificador - Opción" at bounding box center [245, 148] width 75 height 12
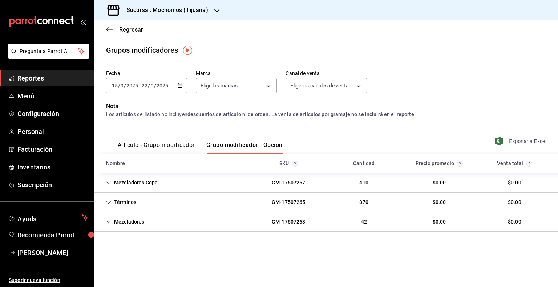
click at [530, 141] on span "Exportar a Excel" at bounding box center [521, 141] width 50 height 9
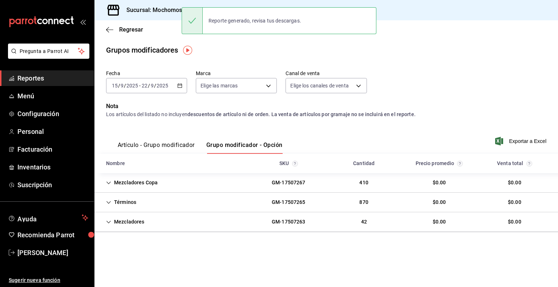
click at [158, 10] on h3 "Sucursal: Mochomos (Tijuana)" at bounding box center [164, 10] width 87 height 9
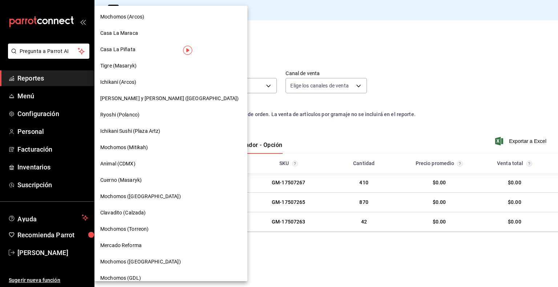
click at [49, 81] on div at bounding box center [279, 143] width 558 height 287
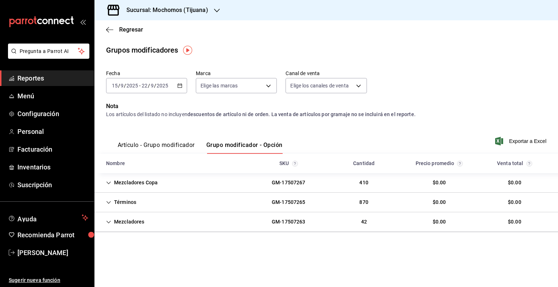
click at [49, 81] on div "Mochomos (Arcos) Casa La Maraca [GEOGRAPHIC_DATA] Tigre ([GEOGRAPHIC_DATA]) [GE…" at bounding box center [279, 143] width 558 height 287
drag, startPoint x: 49, startPoint y: 80, endPoint x: 81, endPoint y: 74, distance: 31.8
click at [49, 80] on span "Reportes" at bounding box center [52, 78] width 71 height 10
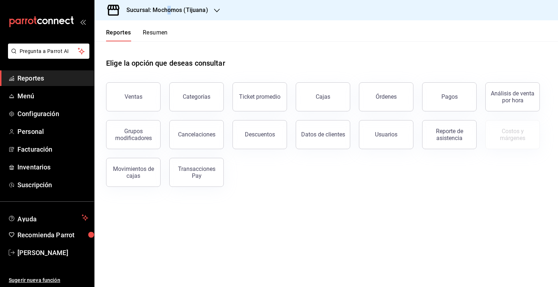
click at [169, 14] on h3 "Sucursal: Mochomos (Tijuana)" at bounding box center [164, 10] width 87 height 9
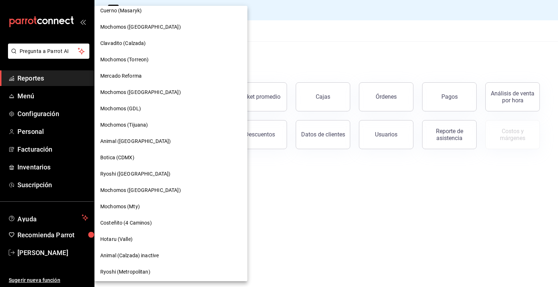
scroll to position [182, 0]
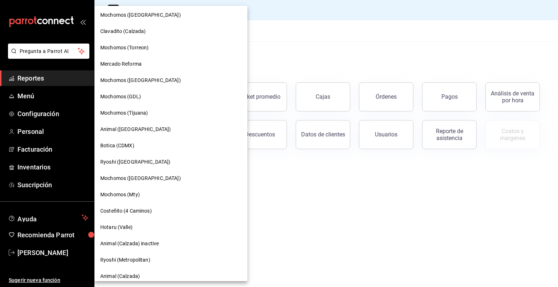
click at [166, 179] on div "Mochomos ([GEOGRAPHIC_DATA])" at bounding box center [170, 179] width 141 height 8
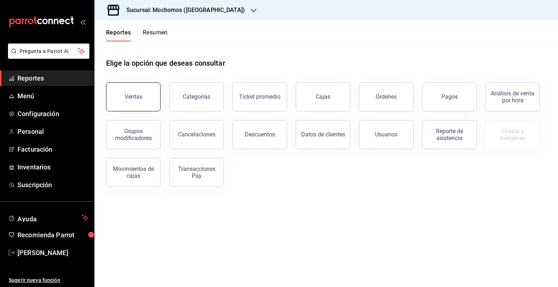
click at [143, 97] on button "Ventas" at bounding box center [133, 96] width 54 height 29
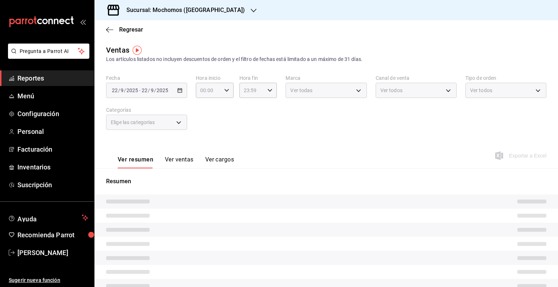
click at [182, 92] on div "[DATE] [DATE] - [DATE] [DATE]" at bounding box center [146, 90] width 81 height 15
click at [179, 93] on div "[DATE] [DATE] - [DATE] [DATE]" at bounding box center [146, 90] width 81 height 15
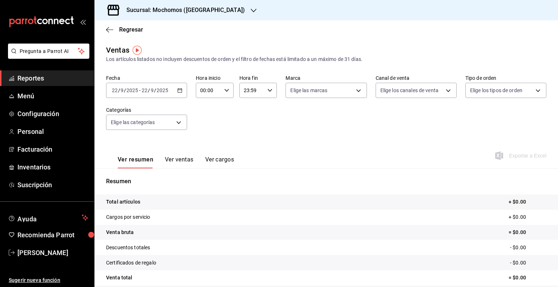
click at [178, 93] on \(Stroke\) "button" at bounding box center [180, 91] width 4 height 4
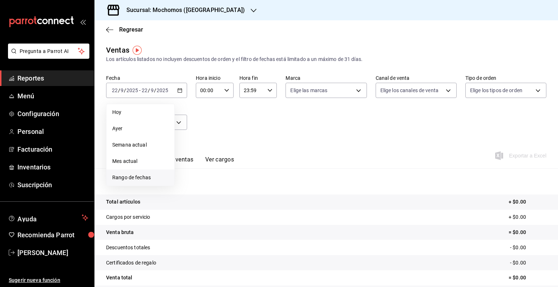
click at [131, 177] on span "Rango de fechas" at bounding box center [140, 178] width 56 height 8
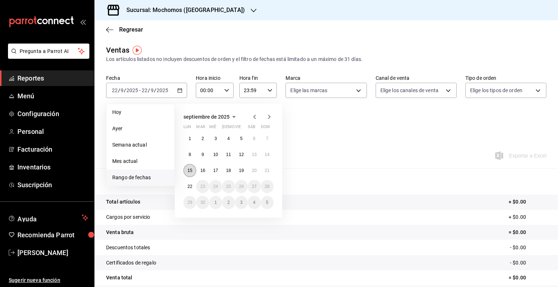
click at [192, 168] on abbr "15" at bounding box center [189, 170] width 5 height 5
click at [192, 186] on button "22" at bounding box center [189, 186] width 13 height 13
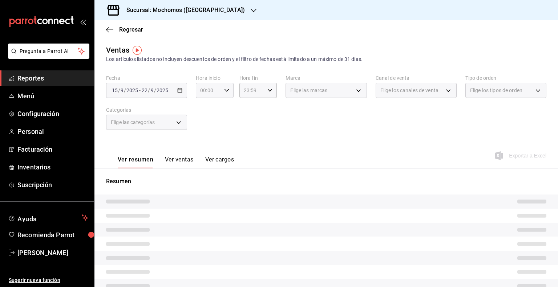
click at [225, 91] on icon "button" at bounding box center [226, 90] width 5 height 5
click at [204, 126] on span "05" at bounding box center [203, 124] width 7 height 6
type input "05:00"
click at [270, 87] on div at bounding box center [279, 143] width 558 height 287
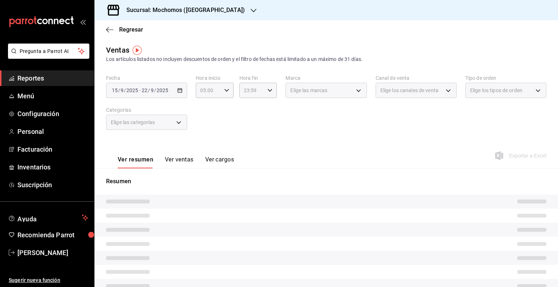
click at [269, 88] on icon "button" at bounding box center [269, 90] width 5 height 5
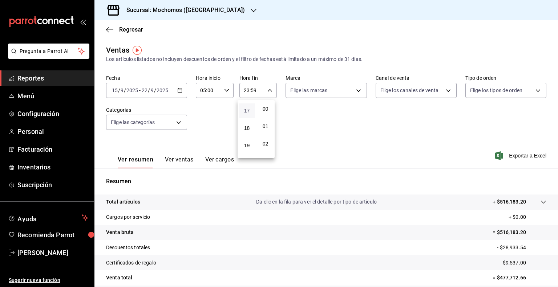
click at [245, 114] on span "17" at bounding box center [246, 111] width 7 height 6
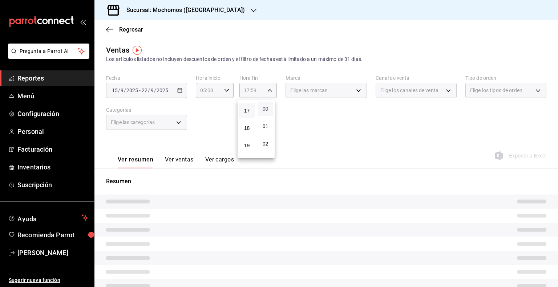
click at [265, 106] on span "00" at bounding box center [265, 109] width 7 height 6
type input "17:00"
click at [335, 130] on div at bounding box center [279, 143] width 558 height 287
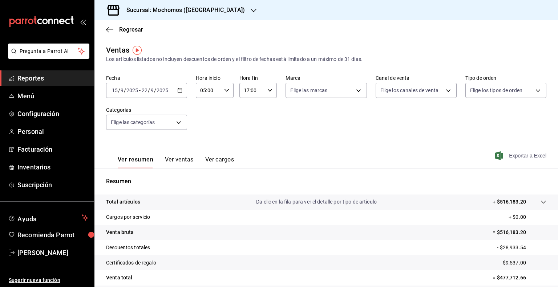
click at [532, 157] on span "Exportar a Excel" at bounding box center [521, 155] width 50 height 9
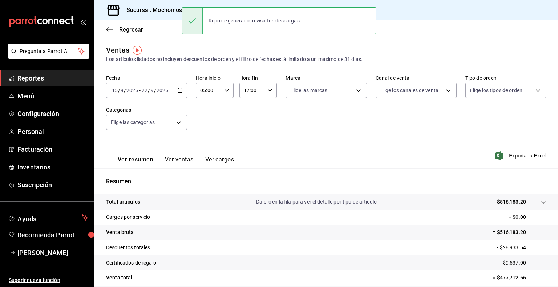
click at [168, 37] on div "Regresar" at bounding box center [325, 29] width 463 height 19
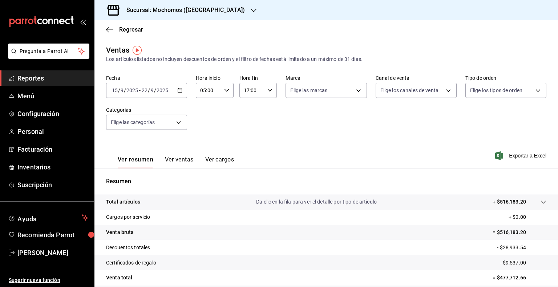
click at [52, 77] on span "Reportes" at bounding box center [52, 78] width 71 height 10
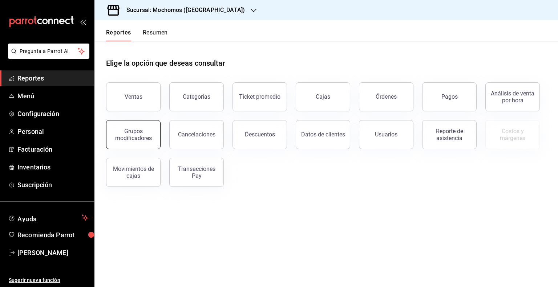
click at [138, 133] on div "Grupos modificadores" at bounding box center [133, 135] width 45 height 14
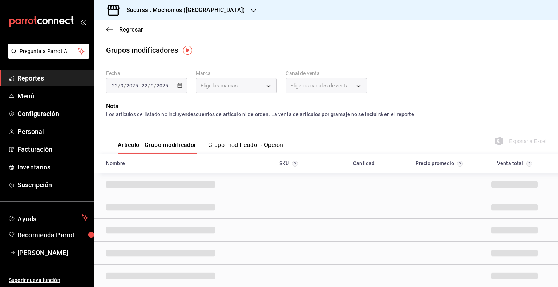
click at [176, 83] on div "[DATE] [DATE] - [DATE] [DATE]" at bounding box center [146, 85] width 81 height 15
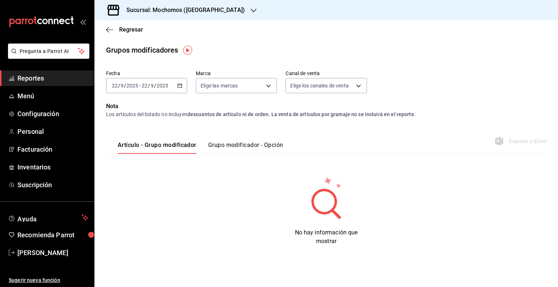
click at [180, 85] on icon "button" at bounding box center [179, 85] width 5 height 5
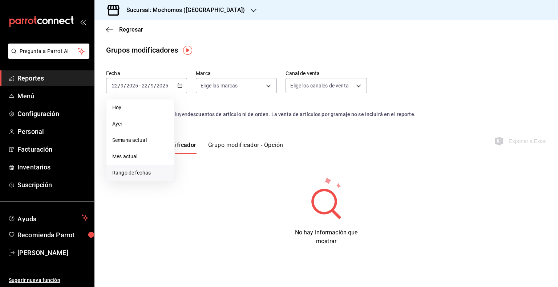
click at [133, 172] on span "Rango de fechas" at bounding box center [140, 173] width 56 height 8
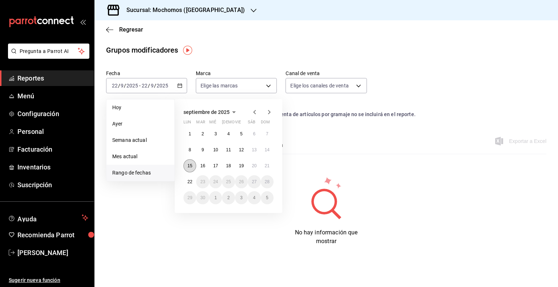
click at [192, 164] on abbr "15" at bounding box center [189, 165] width 5 height 5
click at [191, 176] on button "22" at bounding box center [189, 181] width 13 height 13
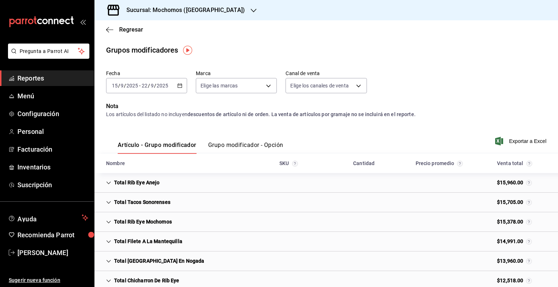
click at [262, 141] on div "Artículo - Grupo modificador Grupo modificador - Opción" at bounding box center [194, 143] width 177 height 21
click at [264, 143] on button "Grupo modificador - Opción" at bounding box center [245, 148] width 75 height 12
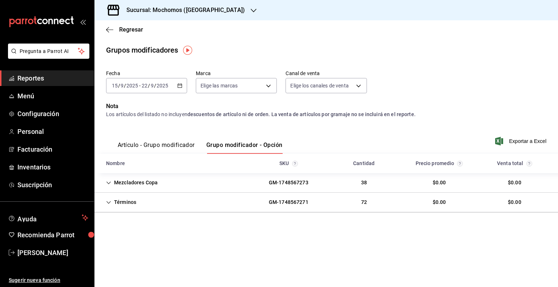
click at [514, 141] on span "Exportar a Excel" at bounding box center [521, 141] width 50 height 9
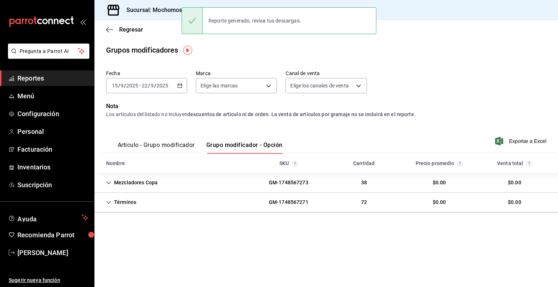
click at [124, 0] on div "Sucursal: Mochomos ([GEOGRAPHIC_DATA])" at bounding box center [179, 10] width 159 height 20
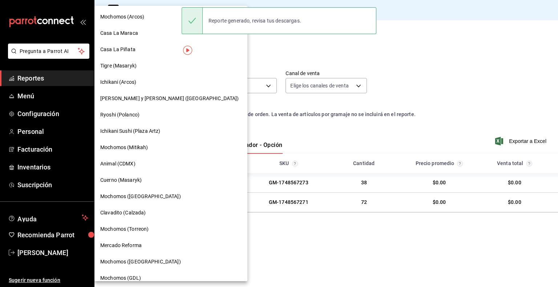
click at [150, 13] on div "Mochomos (Arcos)" at bounding box center [170, 17] width 141 height 8
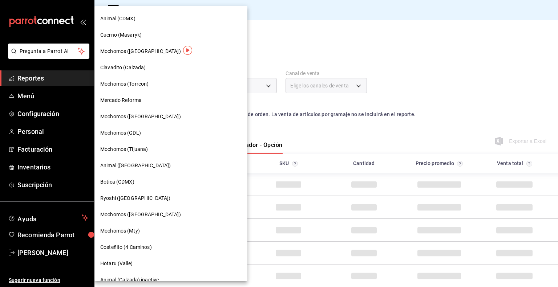
scroll to position [182, 0]
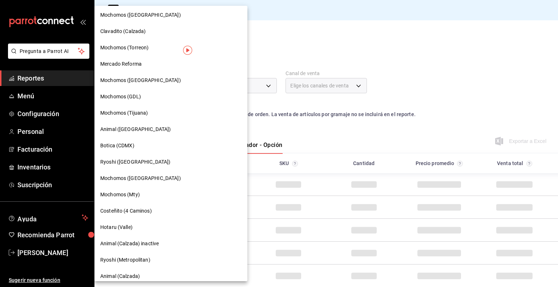
click at [148, 192] on div "Mochomos (Mty)" at bounding box center [170, 195] width 141 height 8
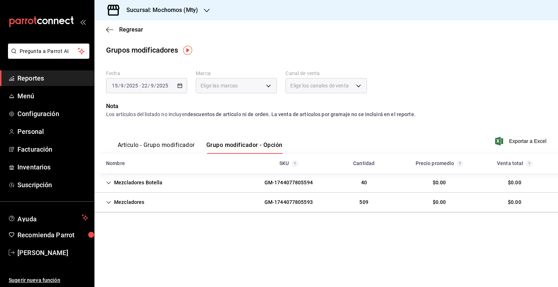
click at [43, 76] on span "Reportes" at bounding box center [52, 78] width 71 height 10
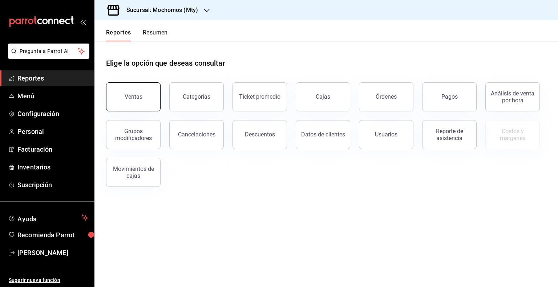
click at [147, 93] on button "Ventas" at bounding box center [133, 96] width 54 height 29
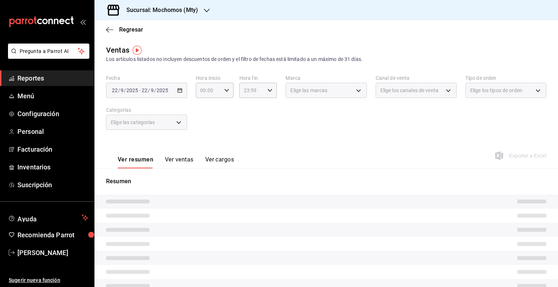
click at [176, 93] on div "[DATE] [DATE] - [DATE] [DATE]" at bounding box center [146, 90] width 81 height 15
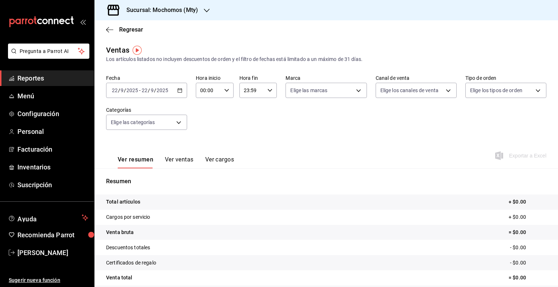
click at [184, 85] on div "[DATE] [DATE] - [DATE] [DATE]" at bounding box center [146, 90] width 81 height 15
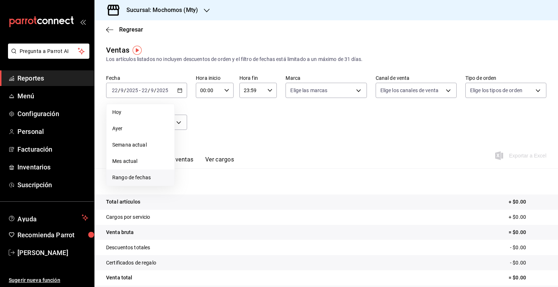
click at [136, 183] on li "Rango de fechas" at bounding box center [140, 178] width 68 height 16
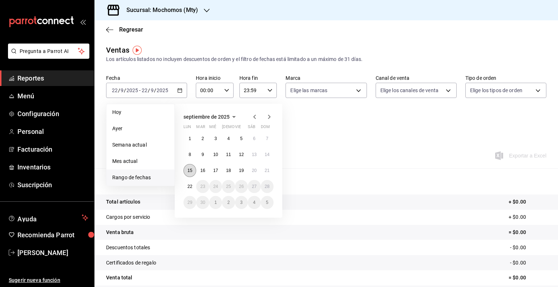
click at [187, 172] on abbr "15" at bounding box center [189, 170] width 5 height 5
click at [190, 184] on abbr "22" at bounding box center [189, 186] width 5 height 5
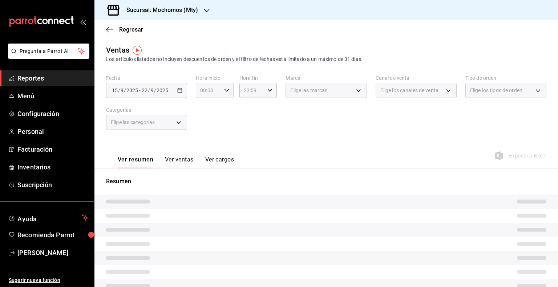
click at [226, 90] on \(Stroke\) "button" at bounding box center [226, 90] width 4 height 3
click at [202, 126] on span "05" at bounding box center [203, 124] width 7 height 6
type input "05:00"
click at [267, 90] on div at bounding box center [279, 143] width 558 height 287
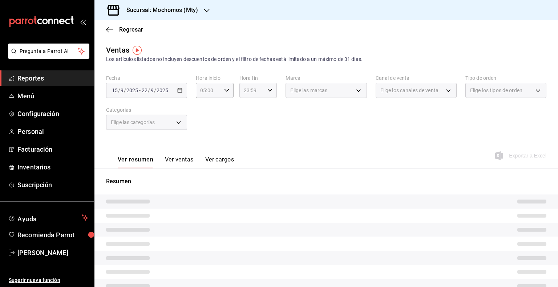
click at [269, 90] on \(Stroke\) "button" at bounding box center [270, 90] width 4 height 3
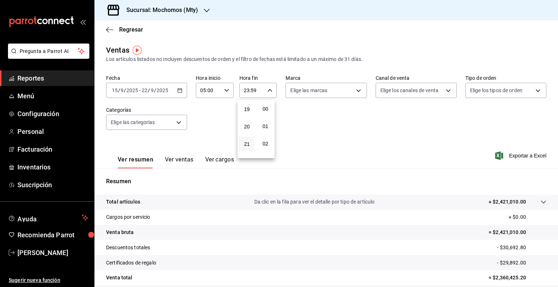
scroll to position [294, 0]
click at [250, 112] on button "17" at bounding box center [247, 110] width 16 height 15
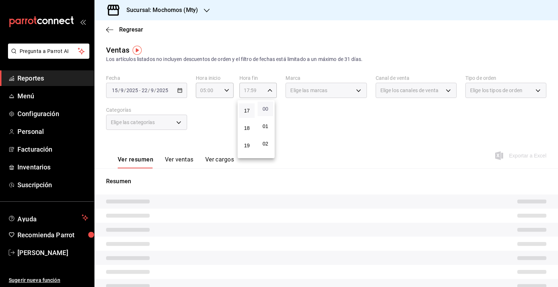
click at [264, 107] on span "00" at bounding box center [265, 109] width 7 height 6
type input "17:00"
click at [335, 127] on div at bounding box center [279, 143] width 558 height 287
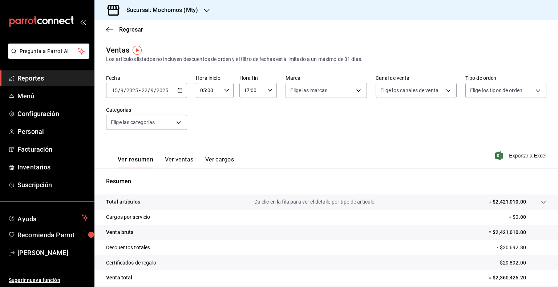
click at [524, 154] on span "Exportar a Excel" at bounding box center [521, 155] width 50 height 9
click at [58, 73] on link "Reportes" at bounding box center [47, 78] width 94 height 16
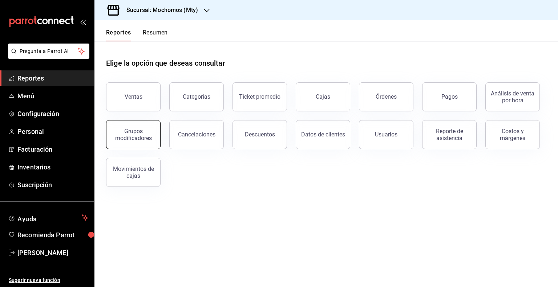
click at [124, 134] on div "Grupos modificadores" at bounding box center [133, 135] width 45 height 14
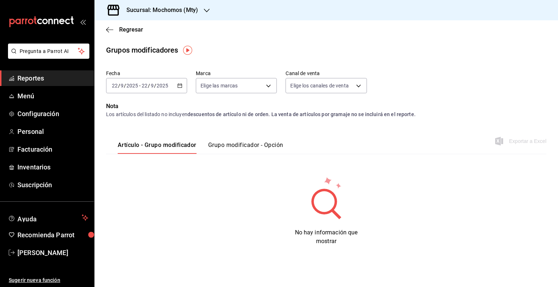
click at [182, 88] on \(Stroke\) "button" at bounding box center [180, 86] width 4 height 4
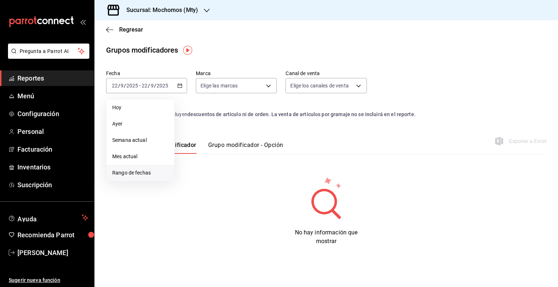
click at [142, 171] on span "Rango de fechas" at bounding box center [140, 173] width 56 height 8
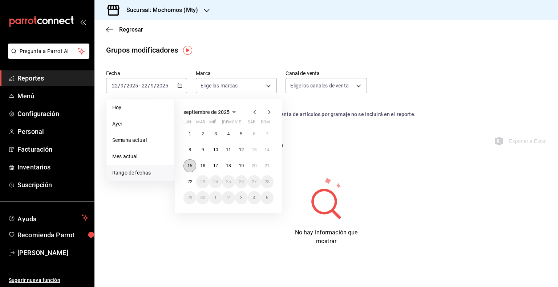
click at [193, 164] on button "15" at bounding box center [189, 165] width 13 height 13
click at [188, 182] on abbr "22" at bounding box center [189, 181] width 5 height 5
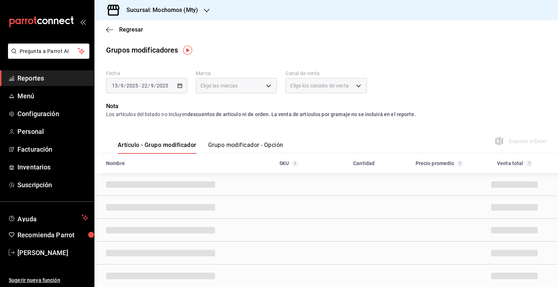
click at [217, 143] on button "Grupo modificador - Opción" at bounding box center [245, 148] width 75 height 12
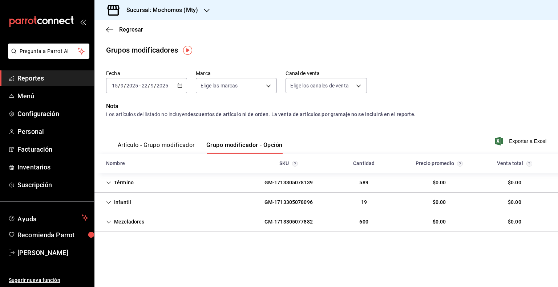
click at [507, 140] on span "Exportar a Excel" at bounding box center [521, 141] width 50 height 9
click at [186, 10] on h3 "Sucursal: Mochomos (Mty)" at bounding box center [159, 10] width 77 height 9
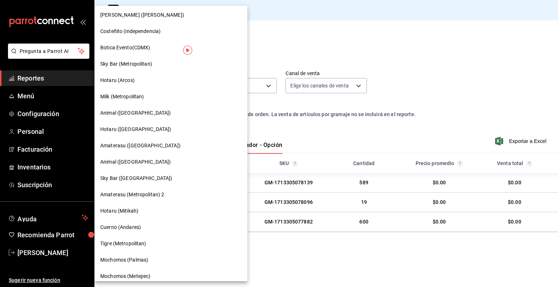
scroll to position [530, 0]
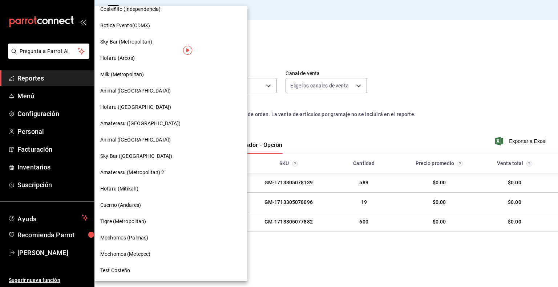
click at [130, 239] on span "Mochomos (Palmas)" at bounding box center [124, 238] width 48 height 8
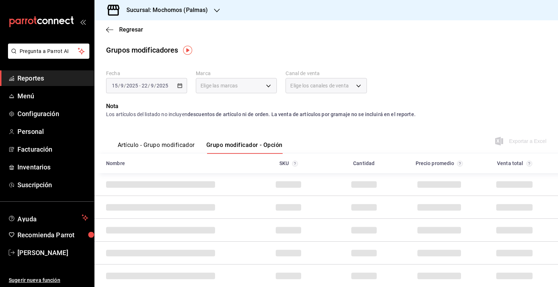
click at [65, 79] on span "Reportes" at bounding box center [52, 78] width 71 height 10
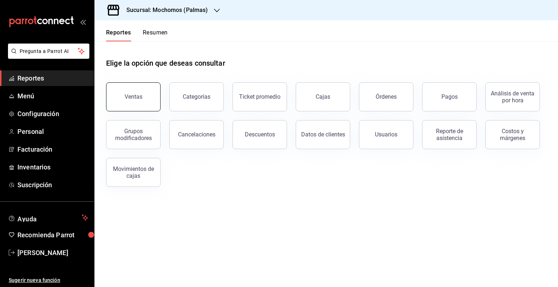
click at [127, 100] on div "Ventas" at bounding box center [134, 96] width 18 height 7
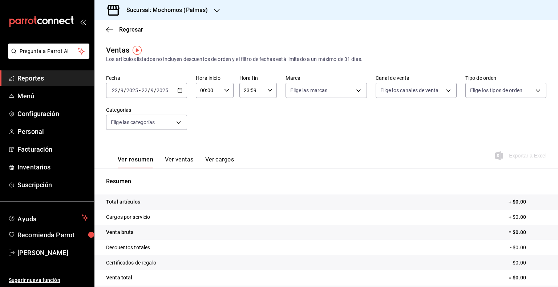
click at [179, 91] on icon "button" at bounding box center [179, 90] width 5 height 5
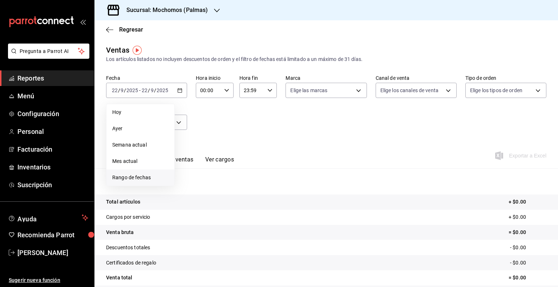
click at [122, 174] on span "Rango de fechas" at bounding box center [140, 178] width 56 height 8
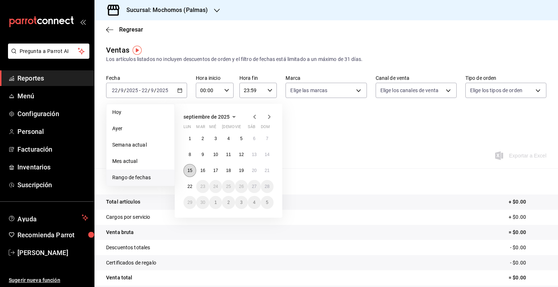
click at [187, 172] on abbr "15" at bounding box center [189, 170] width 5 height 5
click at [188, 184] on button "22" at bounding box center [189, 186] width 13 height 13
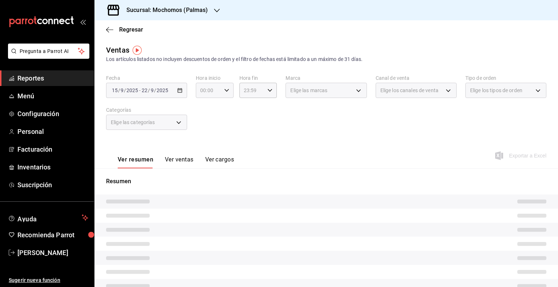
click at [224, 88] on icon "button" at bounding box center [226, 90] width 5 height 5
click at [203, 129] on button "05" at bounding box center [204, 123] width 16 height 15
type input "05:00"
click at [261, 95] on div at bounding box center [279, 143] width 558 height 287
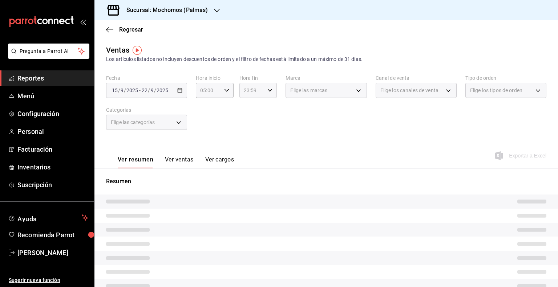
click at [268, 90] on icon "button" at bounding box center [269, 90] width 5 height 5
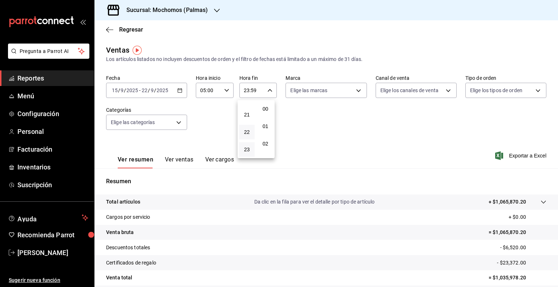
scroll to position [294, 0]
click at [245, 118] on button "17" at bounding box center [247, 110] width 16 height 15
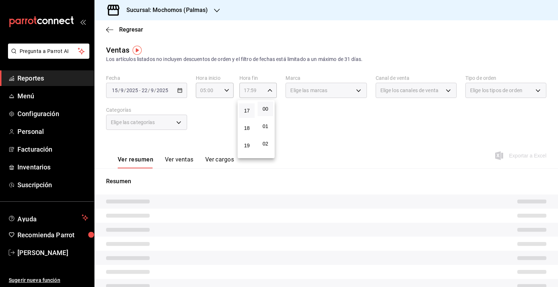
click at [264, 105] on button "00" at bounding box center [265, 109] width 16 height 15
type input "17:00"
click at [304, 119] on div at bounding box center [279, 143] width 558 height 287
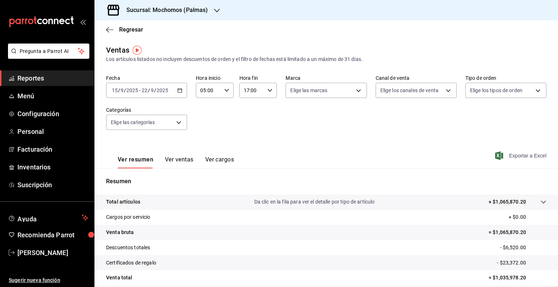
click at [523, 153] on span "Exportar a Excel" at bounding box center [521, 155] width 50 height 9
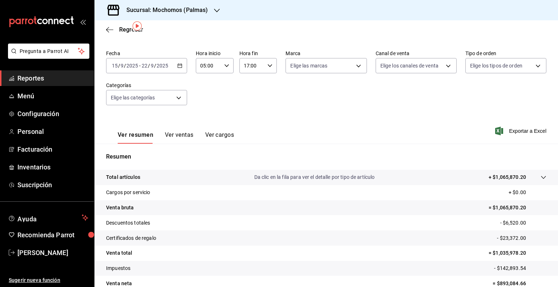
scroll to position [24, 0]
drag, startPoint x: 63, startPoint y: 78, endPoint x: 89, endPoint y: 93, distance: 30.0
click at [63, 78] on span "Reportes" at bounding box center [52, 78] width 71 height 10
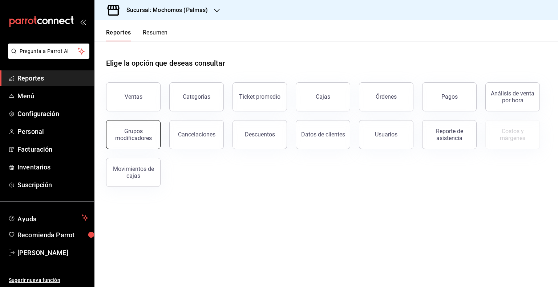
click at [135, 133] on div "Grupos modificadores" at bounding box center [133, 135] width 45 height 14
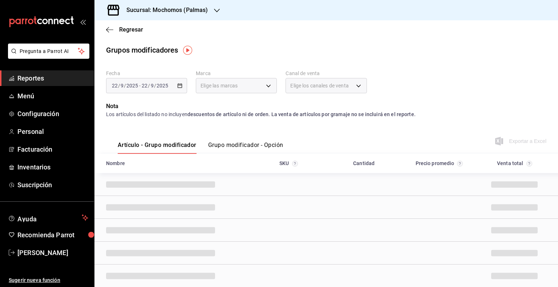
click at [180, 90] on div "[DATE] [DATE] - [DATE] [DATE]" at bounding box center [146, 85] width 81 height 15
click at [179, 89] on div "[DATE] [DATE] - [DATE] [DATE]" at bounding box center [146, 85] width 81 height 15
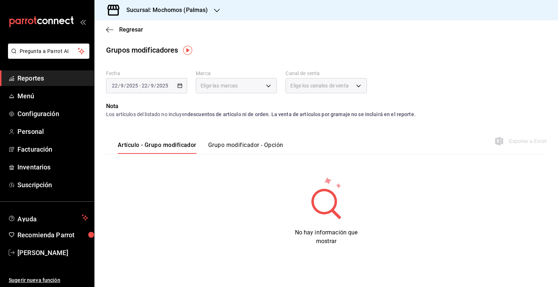
click at [183, 84] on div "[DATE] [DATE] - [DATE] [DATE]" at bounding box center [146, 85] width 81 height 15
click at [175, 88] on div "[DATE] [DATE] - [DATE] [DATE]" at bounding box center [146, 85] width 81 height 15
click at [154, 84] on span "/" at bounding box center [155, 86] width 2 height 6
click at [173, 84] on div "[DATE] [DATE] - [DATE] [DATE]" at bounding box center [146, 85] width 81 height 15
click at [163, 86] on input "2025" at bounding box center [162, 86] width 12 height 6
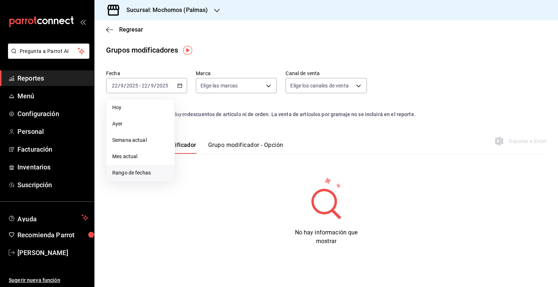
click at [128, 171] on span "Rango de fechas" at bounding box center [140, 173] width 56 height 8
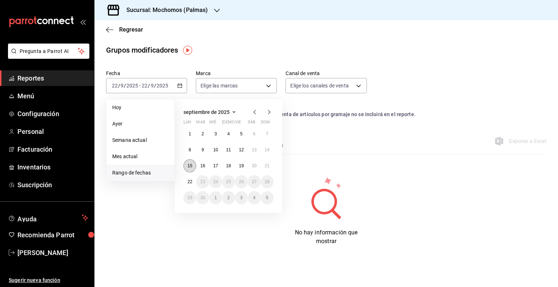
click at [189, 164] on abbr "15" at bounding box center [189, 165] width 5 height 5
click at [190, 177] on button "22" at bounding box center [189, 181] width 13 height 13
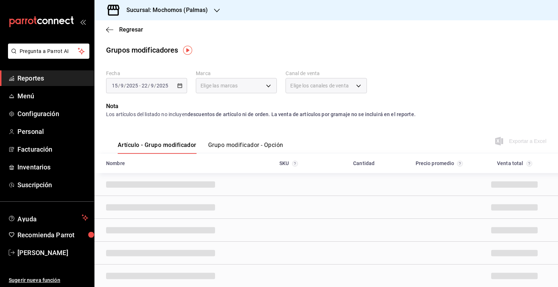
click at [248, 143] on div "Artículo - Grupo modificador Grupo modificador - Opción" at bounding box center [194, 143] width 177 height 21
click at [249, 144] on button "Grupo modificador - Opción" at bounding box center [245, 148] width 75 height 12
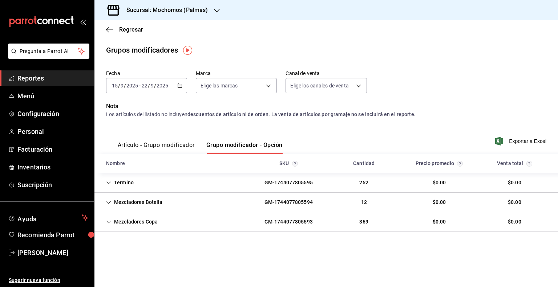
click at [521, 141] on span "Exportar a Excel" at bounding box center [521, 141] width 50 height 9
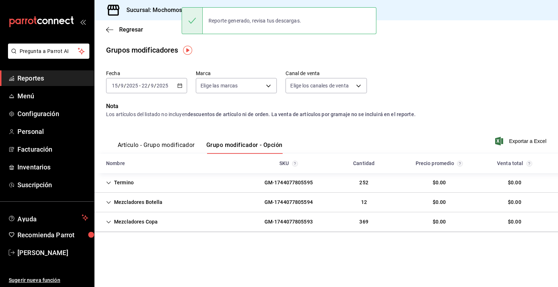
click at [65, 82] on span "Reportes" at bounding box center [52, 78] width 71 height 10
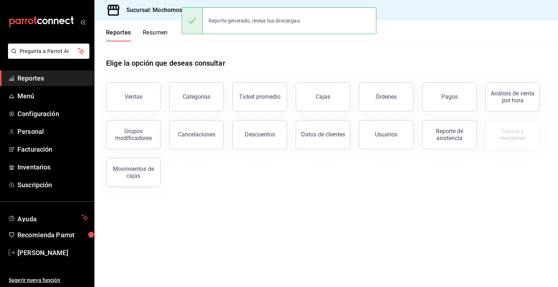
click at [147, 17] on div "Sucursal: Mochomos (Palmas)" at bounding box center [161, 10] width 122 height 20
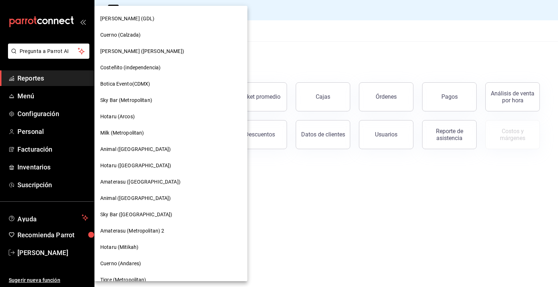
scroll to position [530, 0]
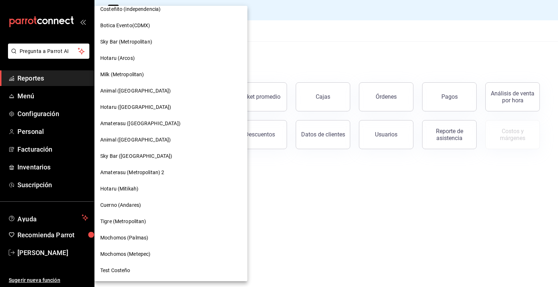
click at [138, 251] on span "Mochomos (Metepec)" at bounding box center [125, 255] width 50 height 8
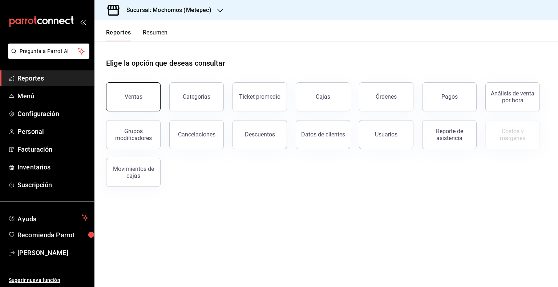
click at [118, 88] on button "Ventas" at bounding box center [133, 96] width 54 height 29
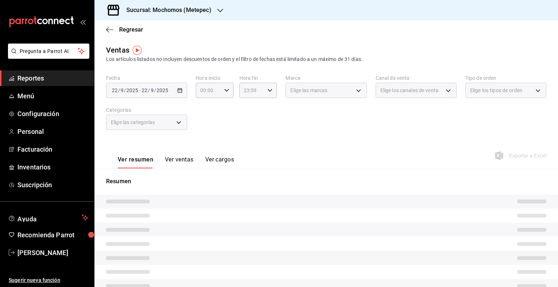
click at [182, 88] on div "[DATE] [DATE] - [DATE] [DATE]" at bounding box center [146, 90] width 81 height 15
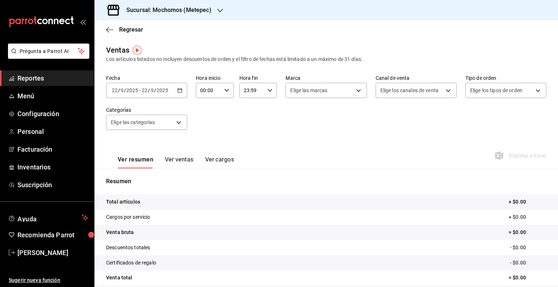
click at [179, 90] on \(Stroke\) "button" at bounding box center [180, 90] width 4 height 0
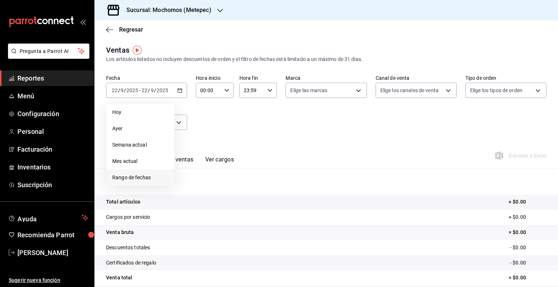
click at [128, 182] on li "Rango de fechas" at bounding box center [140, 178] width 68 height 16
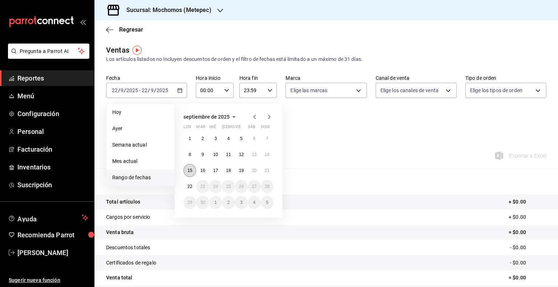
click at [190, 171] on abbr "15" at bounding box center [189, 170] width 5 height 5
click at [189, 186] on abbr "22" at bounding box center [189, 186] width 5 height 5
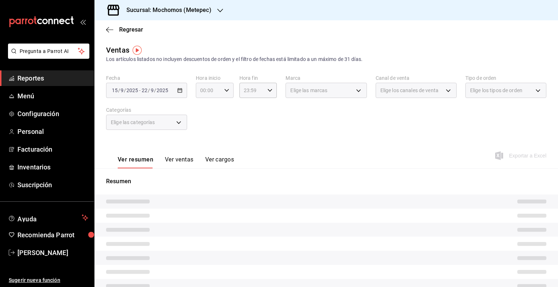
click at [224, 91] on icon "button" at bounding box center [226, 90] width 5 height 5
click at [201, 122] on span "05" at bounding box center [203, 124] width 7 height 6
type input "05:00"
click at [268, 91] on div at bounding box center [279, 143] width 558 height 287
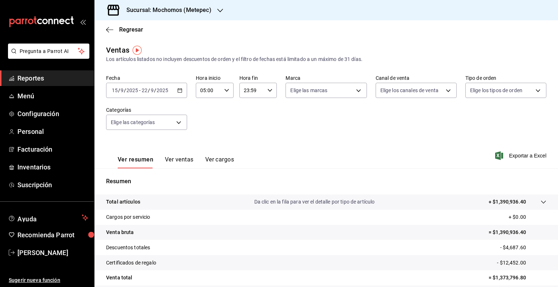
click at [268, 91] on \(Stroke\) "button" at bounding box center [270, 90] width 4 height 3
click at [245, 114] on span "17" at bounding box center [246, 111] width 7 height 6
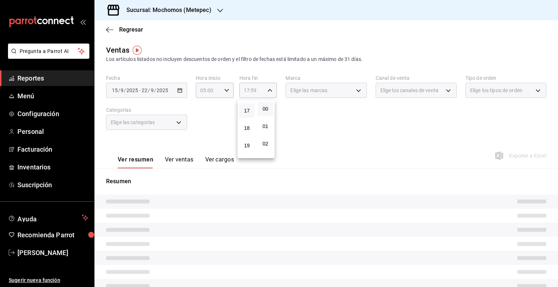
click at [270, 108] on button "00" at bounding box center [265, 109] width 16 height 15
type input "17:00"
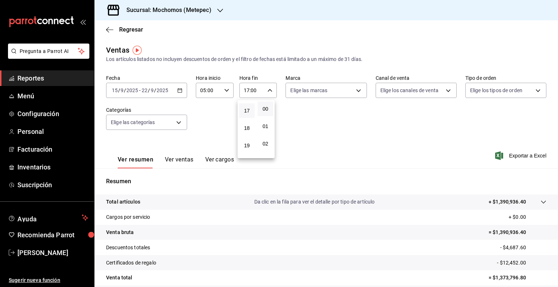
click at [514, 154] on div at bounding box center [279, 143] width 558 height 287
click at [507, 155] on span "Exportar a Excel" at bounding box center [521, 155] width 50 height 9
click at [73, 75] on span "Reportes" at bounding box center [52, 78] width 71 height 10
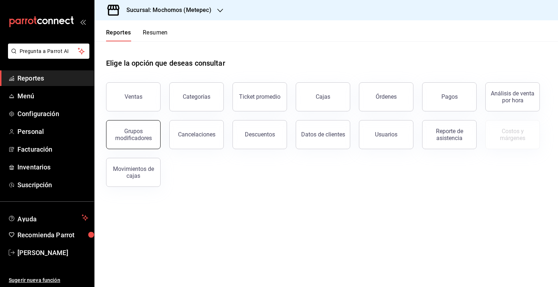
click at [135, 138] on div "Grupos modificadores" at bounding box center [133, 135] width 45 height 14
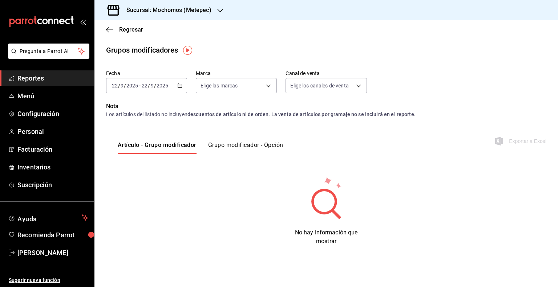
click at [178, 85] on 287 "button" at bounding box center [180, 86] width 4 height 4
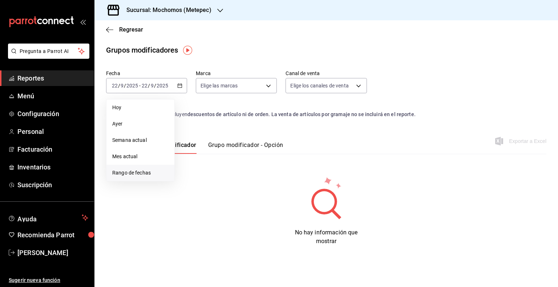
click at [127, 169] on span "Rango de fechas" at bounding box center [140, 173] width 56 height 8
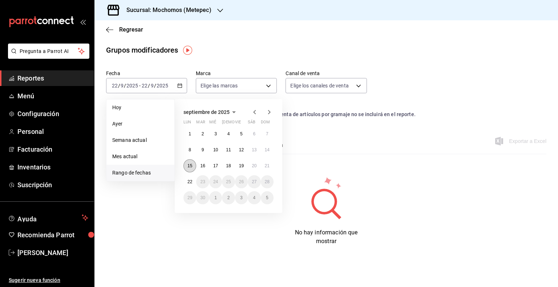
click at [192, 165] on button "15" at bounding box center [189, 165] width 13 height 13
click at [191, 178] on button "22" at bounding box center [189, 181] width 13 height 13
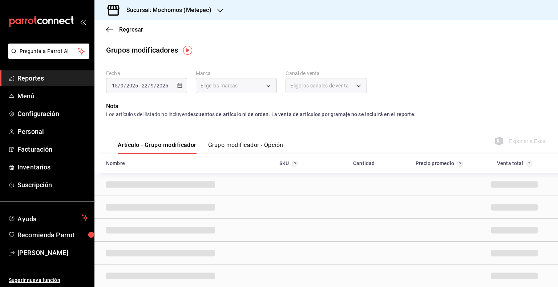
click at [274, 148] on button "Grupo modificador - Opción" at bounding box center [245, 148] width 75 height 12
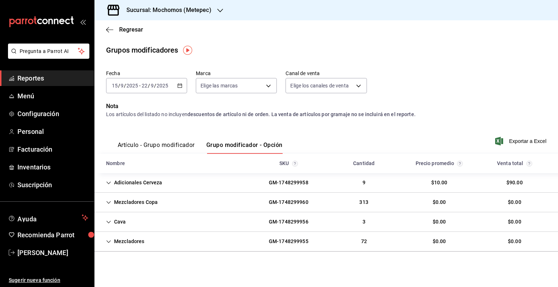
click at [518, 140] on span "Exportar a Excel" at bounding box center [521, 141] width 50 height 9
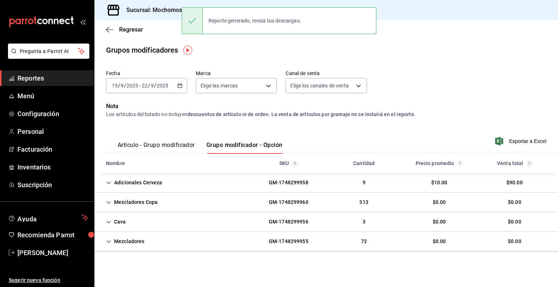
click at [172, 7] on h3 "Sucursal: Mochomos (Metepec)" at bounding box center [166, 10] width 91 height 9
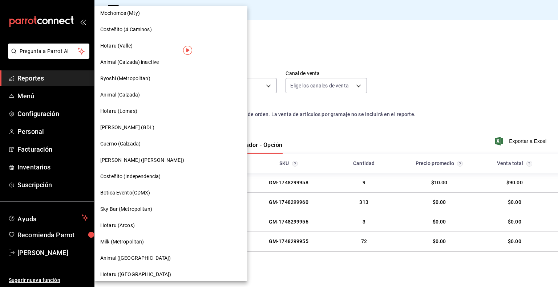
scroll to position [399, 0]
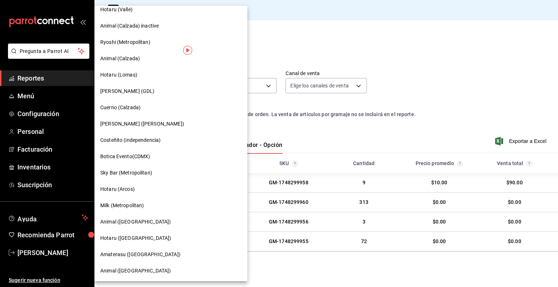
click at [122, 204] on span "Milk (Metropolitan)" at bounding box center [122, 206] width 44 height 8
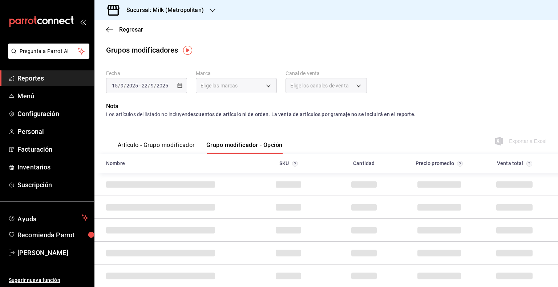
click at [76, 78] on span "Reportes" at bounding box center [52, 78] width 71 height 10
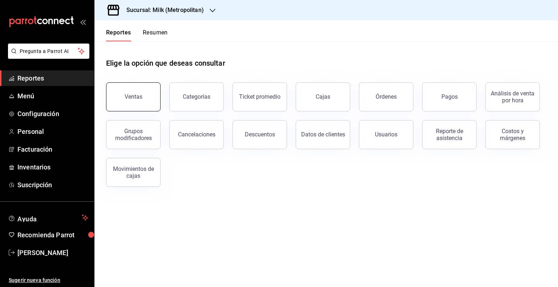
click at [135, 100] on button "Ventas" at bounding box center [133, 96] width 54 height 29
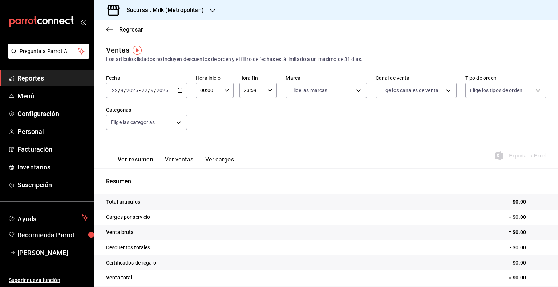
click at [179, 90] on \(Stroke\) "button" at bounding box center [180, 90] width 4 height 0
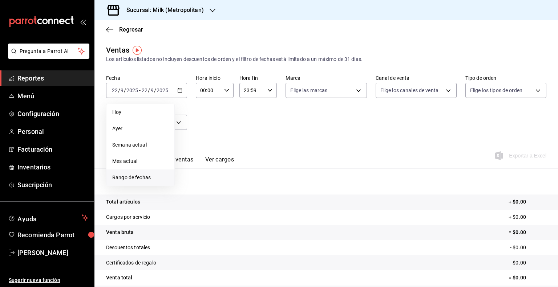
click at [131, 176] on span "Rango de fechas" at bounding box center [140, 178] width 56 height 8
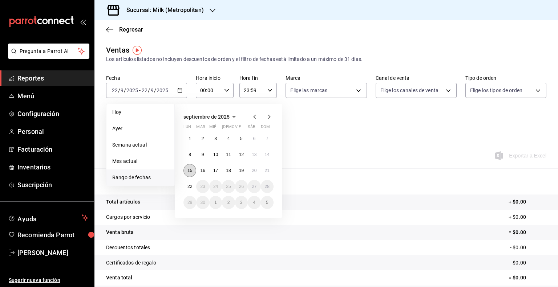
click at [187, 169] on button "15" at bounding box center [189, 170] width 13 height 13
click at [187, 180] on button "22" at bounding box center [189, 186] width 13 height 13
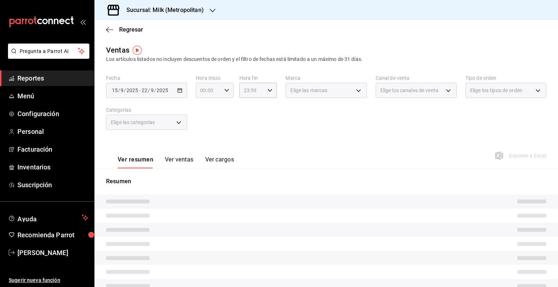
click at [224, 93] on icon "button" at bounding box center [226, 90] width 5 height 5
click at [203, 123] on span "05" at bounding box center [203, 124] width 7 height 6
type input "05:00"
click at [267, 92] on div at bounding box center [279, 143] width 558 height 287
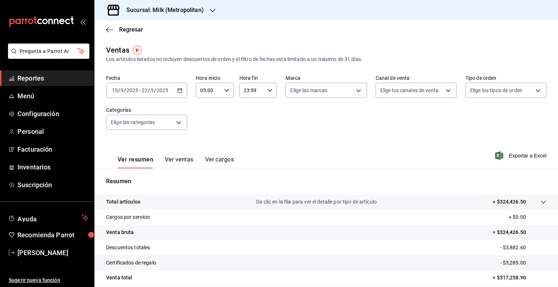
click at [267, 90] on icon "button" at bounding box center [269, 90] width 5 height 5
click at [247, 114] on span "17" at bounding box center [246, 111] width 7 height 6
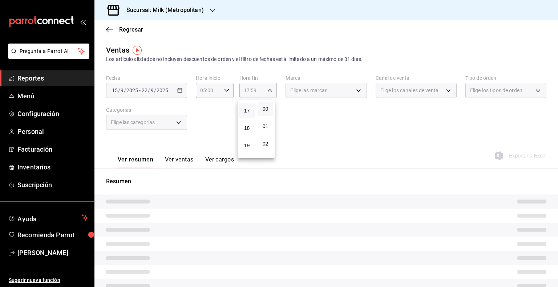
click at [271, 107] on button "00" at bounding box center [265, 109] width 16 height 15
type input "17:00"
click at [302, 116] on div at bounding box center [279, 143] width 558 height 287
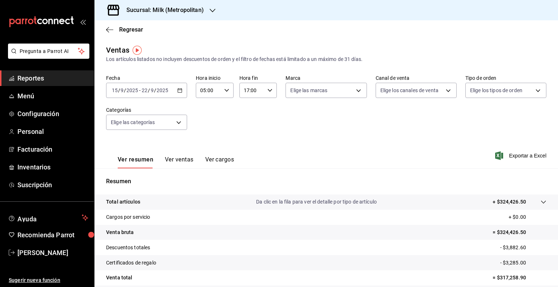
click at [505, 156] on span "Exportar a Excel" at bounding box center [521, 155] width 50 height 9
click at [46, 80] on span "Reportes" at bounding box center [52, 78] width 71 height 10
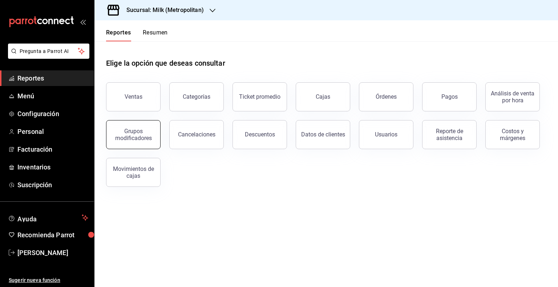
click at [134, 131] on div "Grupos modificadores" at bounding box center [133, 135] width 45 height 14
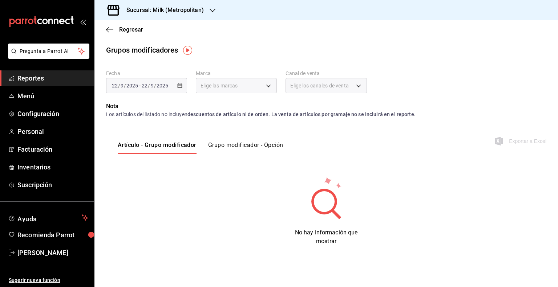
click at [176, 87] on div "[DATE] [DATE] - [DATE] [DATE]" at bounding box center [146, 85] width 81 height 15
click at [180, 83] on icon "button" at bounding box center [179, 85] width 5 height 5
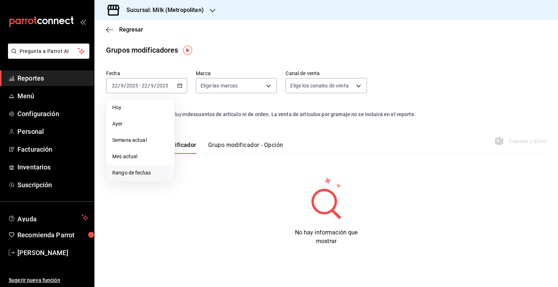
click at [131, 172] on span "Rango de fechas" at bounding box center [140, 173] width 56 height 8
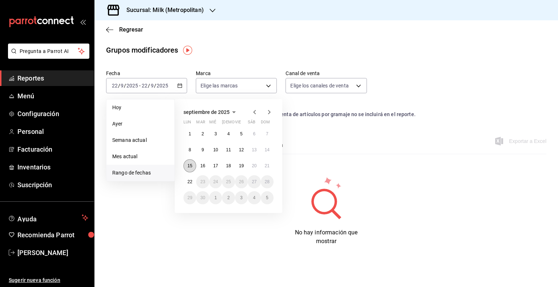
click at [190, 165] on abbr "15" at bounding box center [189, 165] width 5 height 5
click at [190, 179] on abbr "22" at bounding box center [189, 181] width 5 height 5
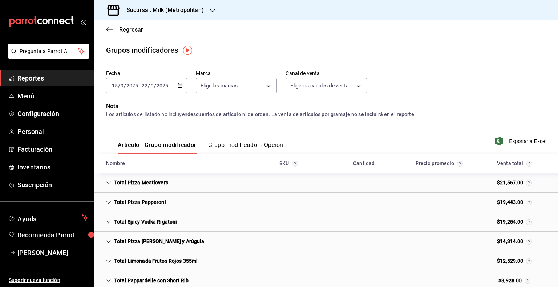
click at [268, 143] on button "Grupo modificador - Opción" at bounding box center [245, 148] width 75 height 12
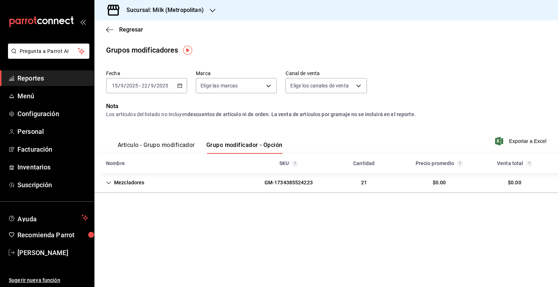
click at [496, 142] on icon "button" at bounding box center [499, 141] width 8 height 9
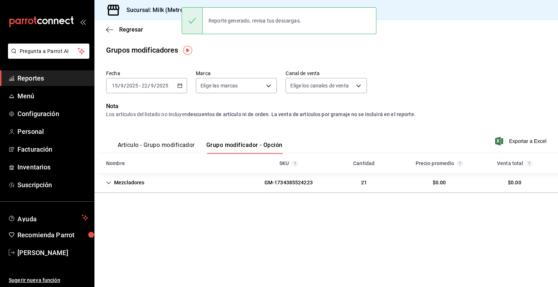
click at [39, 74] on span "Reportes" at bounding box center [52, 78] width 71 height 10
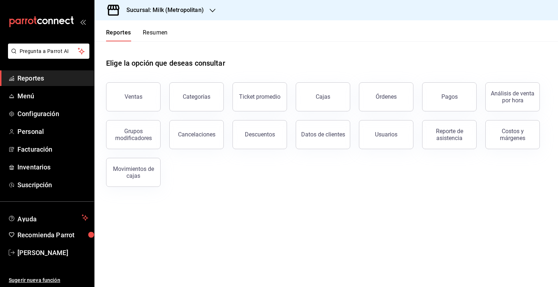
click at [189, 13] on h3 "Sucursal: Milk (Metropolitan)" at bounding box center [162, 10] width 83 height 9
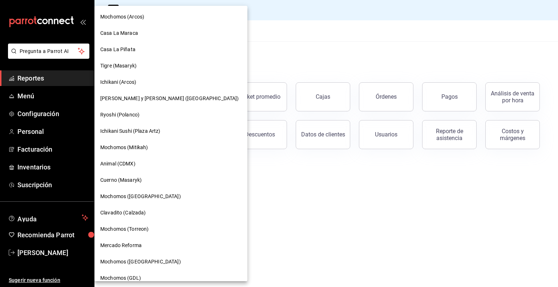
click at [164, 99] on span "[PERSON_NAME] y [PERSON_NAME] ([GEOGRAPHIC_DATA])" at bounding box center [169, 99] width 138 height 8
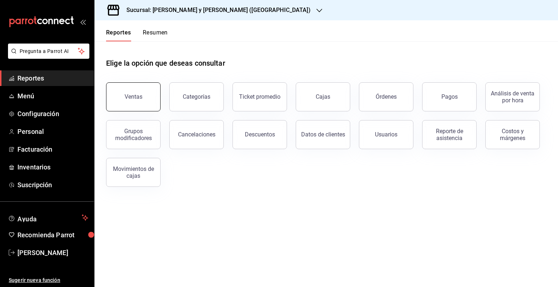
click at [134, 99] on div "Ventas" at bounding box center [134, 96] width 18 height 7
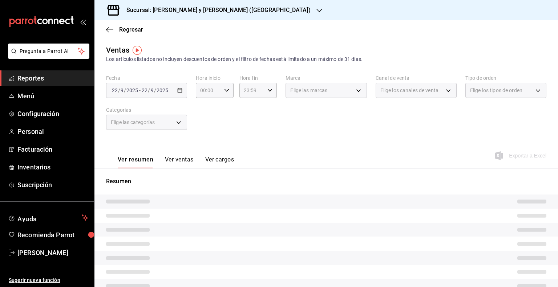
click at [182, 90] on div "[DATE] [DATE] - [DATE] [DATE]" at bounding box center [146, 90] width 81 height 15
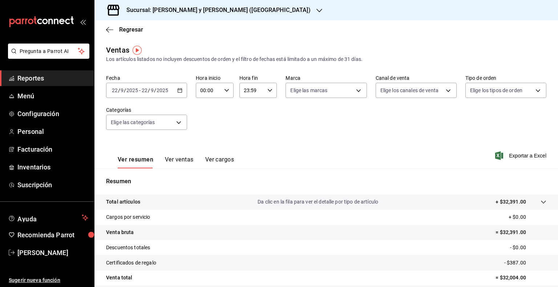
click at [181, 90] on icon "button" at bounding box center [179, 90] width 5 height 5
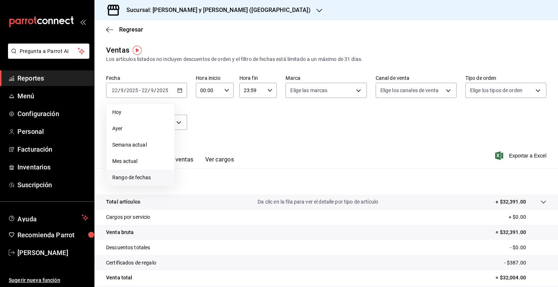
click at [133, 175] on span "Rango de fechas" at bounding box center [140, 178] width 56 height 8
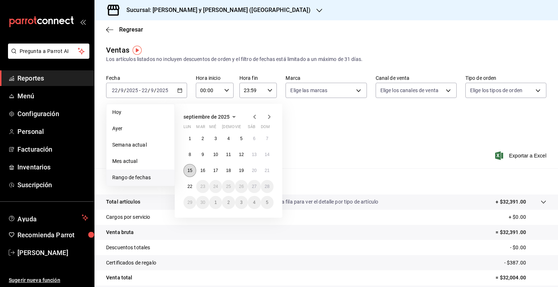
click at [188, 174] on button "15" at bounding box center [189, 170] width 13 height 13
click at [190, 187] on abbr "22" at bounding box center [189, 186] width 5 height 5
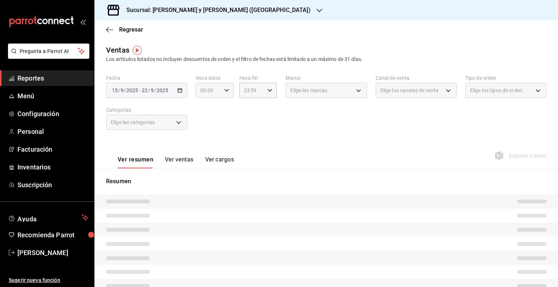
click at [221, 87] on div "00:00 Hora inicio" at bounding box center [215, 90] width 38 height 15
click at [224, 90] on div at bounding box center [279, 143] width 558 height 287
click at [226, 87] on div "00:00 Hora inicio" at bounding box center [215, 90] width 38 height 15
click at [204, 122] on span "05" at bounding box center [203, 124] width 7 height 6
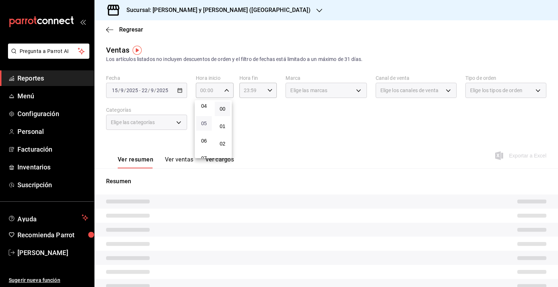
type input "05:00"
click at [267, 89] on div at bounding box center [279, 143] width 558 height 287
click at [267, 89] on icon "button" at bounding box center [269, 90] width 5 height 5
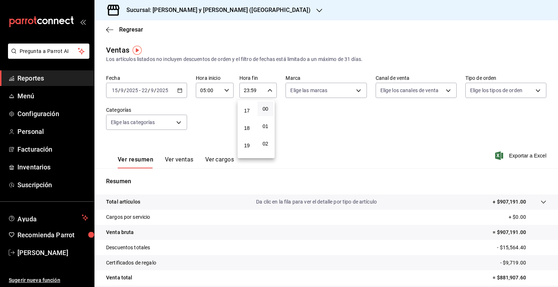
click at [247, 114] on span "17" at bounding box center [246, 111] width 7 height 6
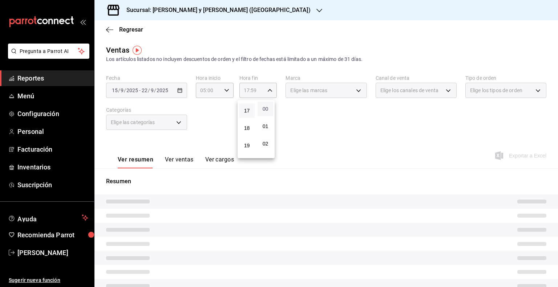
click at [264, 109] on span "00" at bounding box center [265, 109] width 7 height 6
type input "17:00"
click at [309, 126] on div at bounding box center [279, 143] width 558 height 287
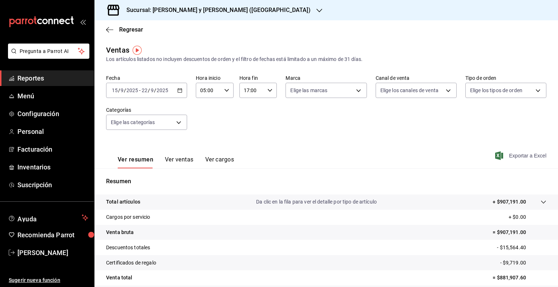
click at [532, 154] on span "Exportar a Excel" at bounding box center [521, 155] width 50 height 9
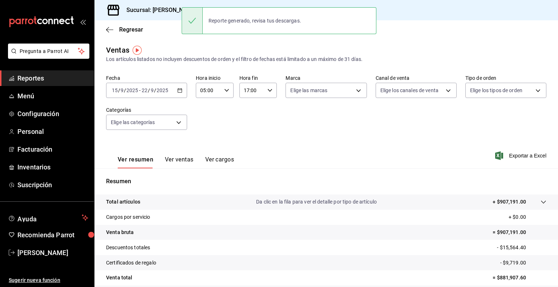
click at [57, 83] on link "Reportes" at bounding box center [47, 78] width 94 height 16
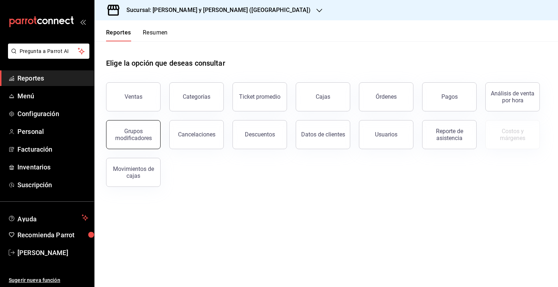
click at [122, 125] on button "Grupos modificadores" at bounding box center [133, 134] width 54 height 29
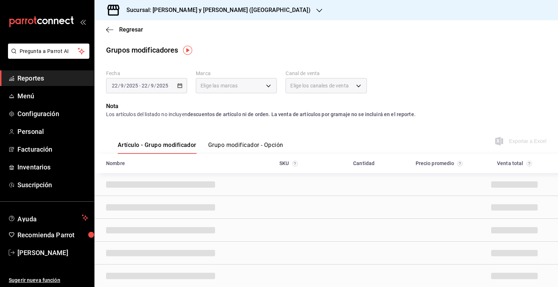
click at [180, 89] on div "[DATE] [DATE] - [DATE] [DATE]" at bounding box center [146, 85] width 81 height 15
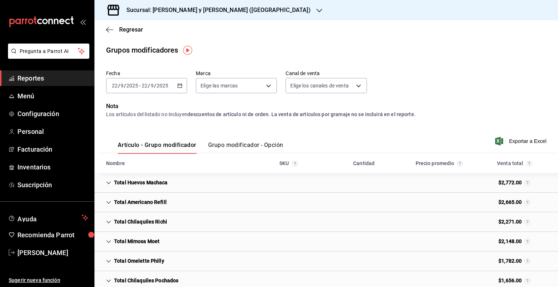
click at [184, 80] on div "[DATE] [DATE] - [DATE] [DATE]" at bounding box center [146, 85] width 81 height 15
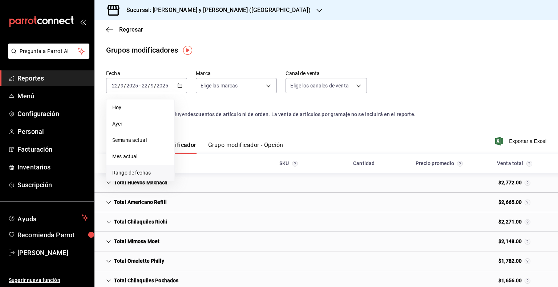
click at [147, 175] on span "Rango de fechas" at bounding box center [140, 173] width 56 height 8
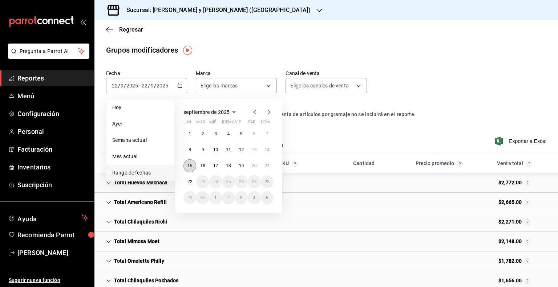
click at [190, 168] on abbr "15" at bounding box center [189, 165] width 5 height 5
click at [192, 184] on button "22" at bounding box center [189, 181] width 13 height 13
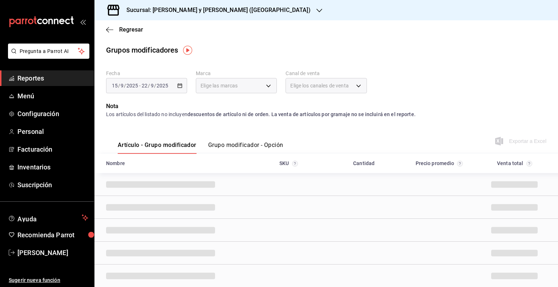
click at [260, 149] on button "Grupo modificador - Opción" at bounding box center [245, 148] width 75 height 12
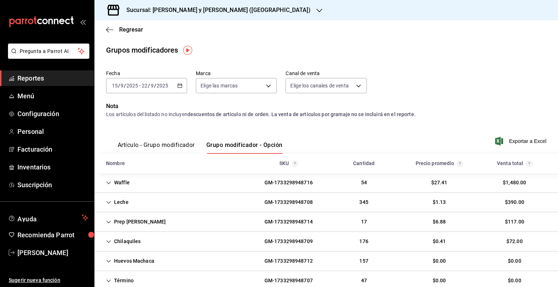
click at [510, 142] on span "Exportar a Excel" at bounding box center [521, 141] width 50 height 9
click at [48, 78] on span "Reportes" at bounding box center [52, 78] width 71 height 10
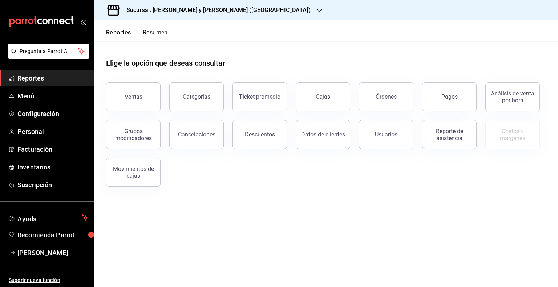
click at [164, 8] on h3 "Sucursal: [PERSON_NAME] y [PERSON_NAME] ([GEOGRAPHIC_DATA])" at bounding box center [216, 10] width 190 height 9
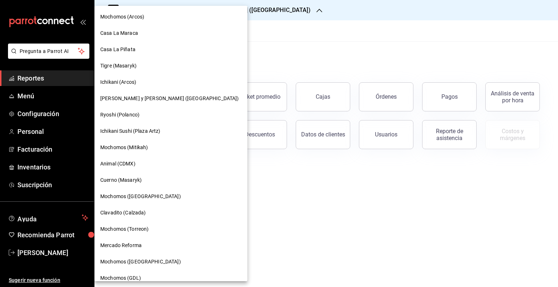
click at [140, 84] on div "Ichikani (Arcos)" at bounding box center [170, 82] width 141 height 8
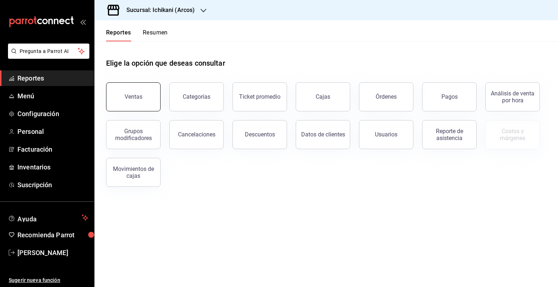
click at [138, 101] on button "Ventas" at bounding box center [133, 96] width 54 height 29
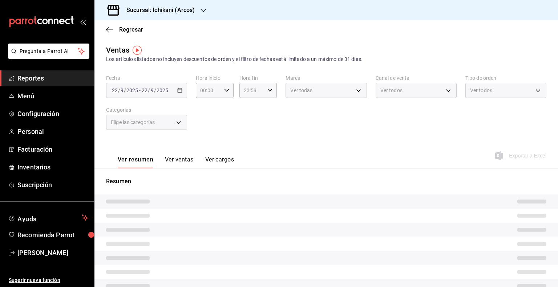
click at [182, 90] on div "[DATE] [DATE] - [DATE] [DATE]" at bounding box center [146, 90] width 81 height 15
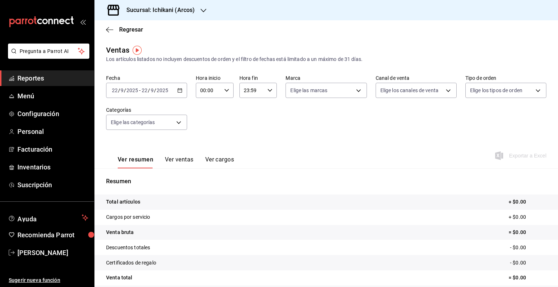
click at [181, 90] on icon "button" at bounding box center [179, 90] width 5 height 5
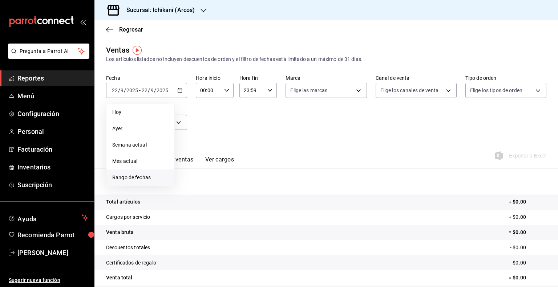
click at [132, 176] on span "Rango de fechas" at bounding box center [140, 178] width 56 height 8
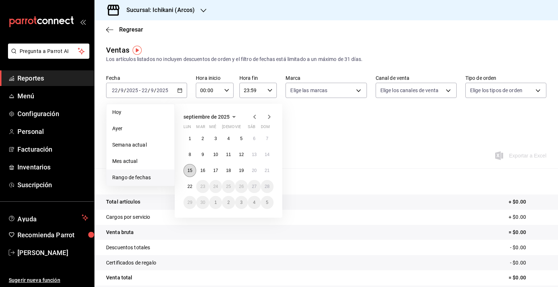
click at [191, 170] on abbr "15" at bounding box center [189, 170] width 5 height 5
click at [190, 184] on abbr "22" at bounding box center [189, 186] width 5 height 5
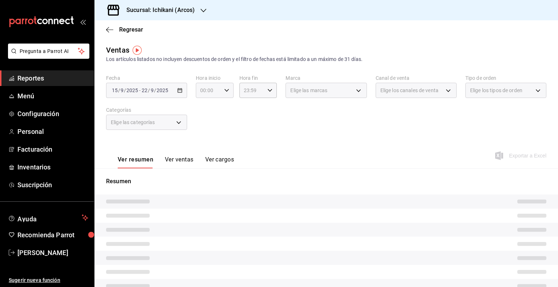
click at [225, 86] on div "00:00 Hora inicio" at bounding box center [215, 90] width 38 height 15
click at [224, 91] on div at bounding box center [279, 143] width 558 height 287
click at [225, 89] on icon "button" at bounding box center [226, 90] width 5 height 5
click at [203, 123] on span "05" at bounding box center [203, 124] width 7 height 6
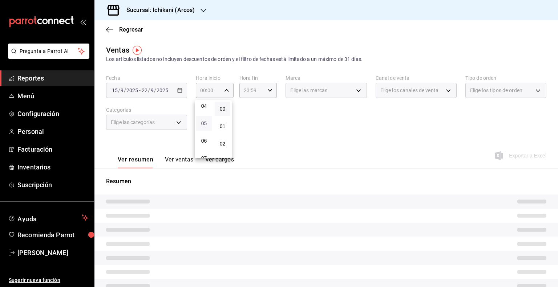
type input "05:00"
click at [269, 86] on div at bounding box center [279, 143] width 558 height 287
click at [267, 91] on icon "button" at bounding box center [269, 90] width 5 height 5
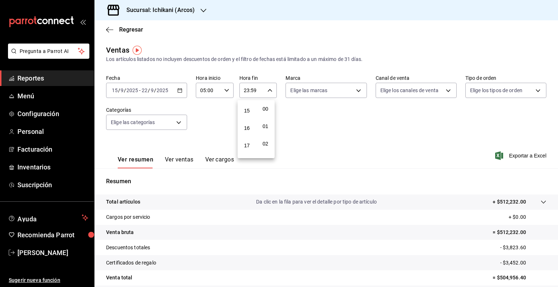
scroll to position [258, 0]
click at [248, 149] on span "17" at bounding box center [246, 147] width 7 height 6
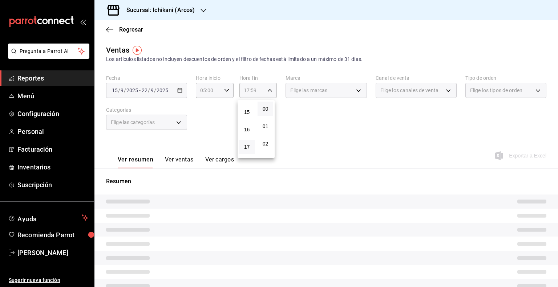
click at [269, 107] on button "00" at bounding box center [265, 109] width 16 height 15
type input "17:00"
click at [308, 126] on div at bounding box center [279, 143] width 558 height 287
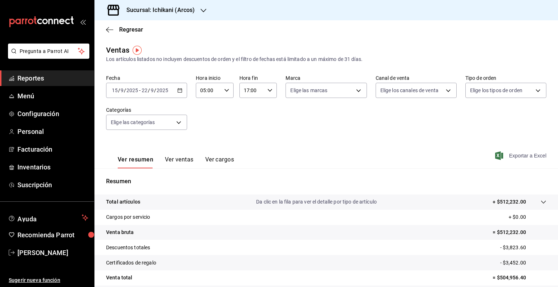
click at [528, 157] on span "Exportar a Excel" at bounding box center [521, 155] width 50 height 9
click at [46, 80] on span "Reportes" at bounding box center [52, 78] width 71 height 10
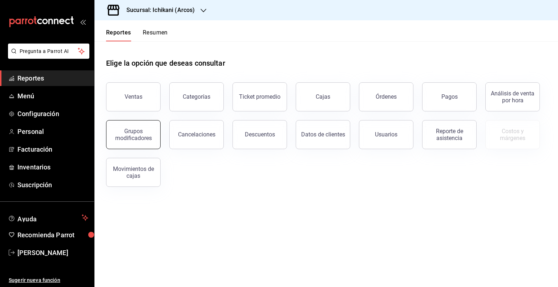
click at [127, 127] on button "Grupos modificadores" at bounding box center [133, 134] width 54 height 29
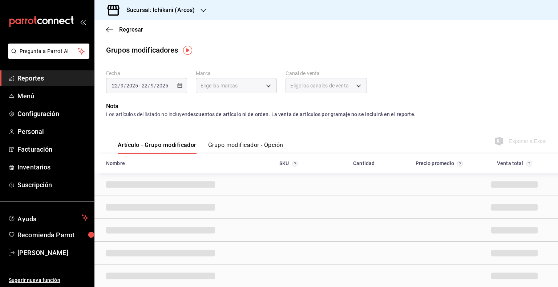
click at [231, 144] on button "Grupo modificador - Opción" at bounding box center [245, 148] width 75 height 12
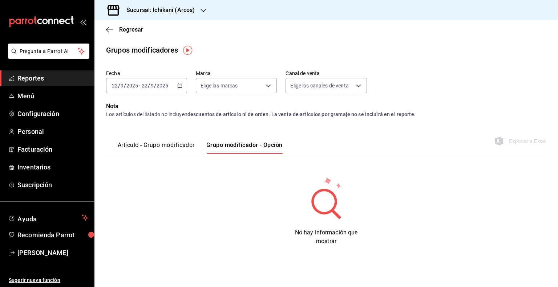
click at [180, 85] on \(Stroke\) "button" at bounding box center [180, 85] width 4 height 0
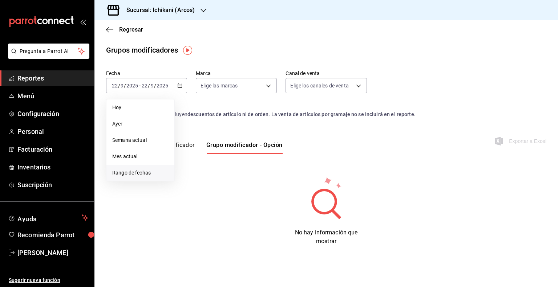
click at [132, 175] on span "Rango de fechas" at bounding box center [140, 173] width 56 height 8
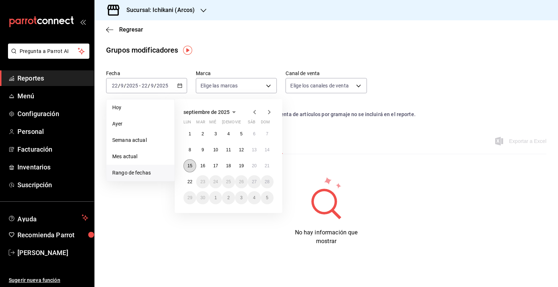
click at [189, 167] on abbr "15" at bounding box center [189, 165] width 5 height 5
click at [187, 179] on abbr "22" at bounding box center [189, 181] width 5 height 5
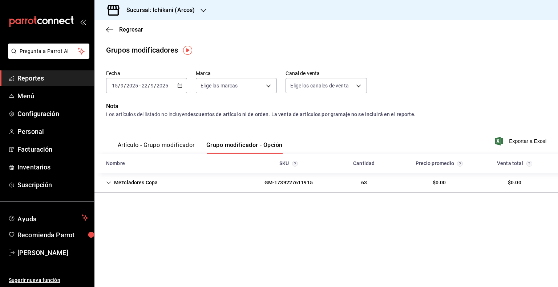
click at [512, 141] on span "Exportar a Excel" at bounding box center [521, 141] width 50 height 9
click at [60, 82] on span "Reportes" at bounding box center [52, 78] width 71 height 10
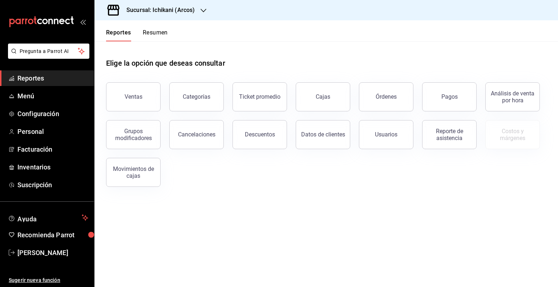
click at [188, 10] on h3 "Sucursal: Ichikani (Arcos)" at bounding box center [158, 10] width 74 height 9
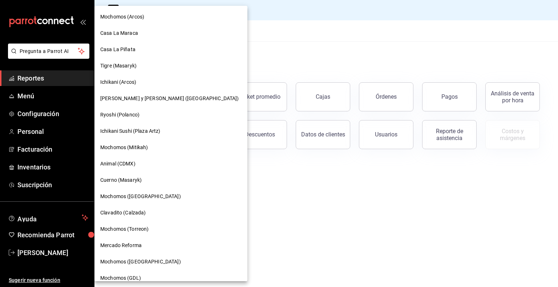
click at [147, 132] on span "Ichikani Sushi (Plaza Artz)" at bounding box center [130, 131] width 60 height 8
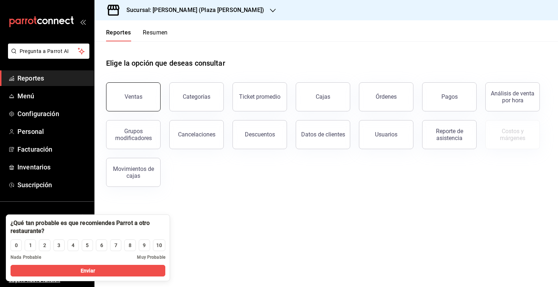
click at [147, 94] on button "Ventas" at bounding box center [133, 96] width 54 height 29
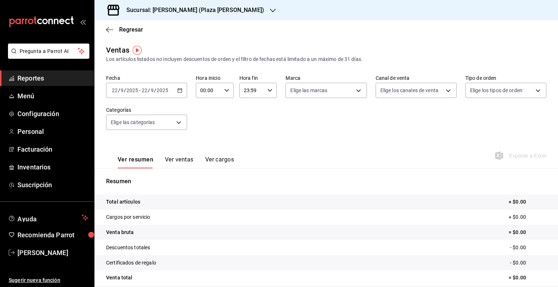
click at [180, 92] on icon "button" at bounding box center [179, 90] width 5 height 5
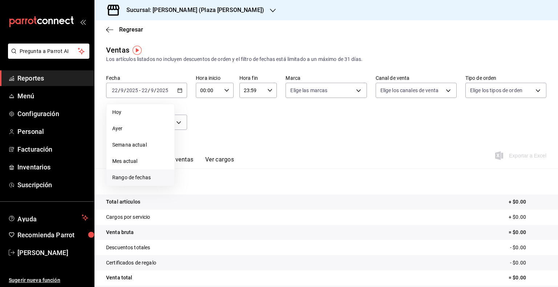
click at [139, 174] on span "Rango de fechas" at bounding box center [140, 178] width 56 height 8
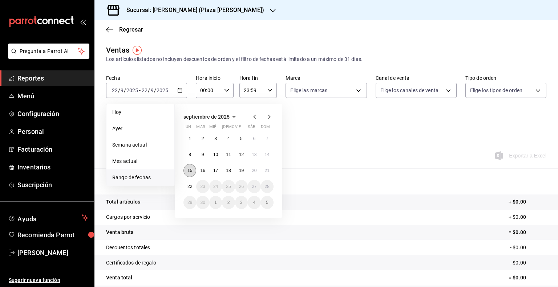
click at [190, 171] on abbr "15" at bounding box center [189, 170] width 5 height 5
click at [189, 182] on button "22" at bounding box center [189, 186] width 13 height 13
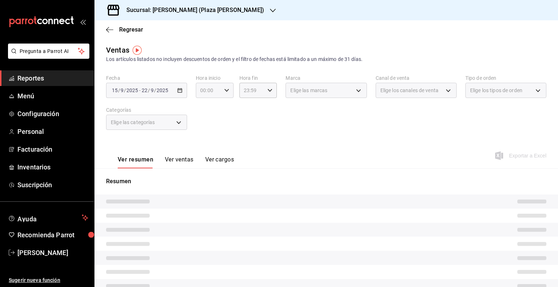
click at [227, 90] on icon "button" at bounding box center [226, 90] width 5 height 5
click at [202, 126] on span "05" at bounding box center [203, 124] width 7 height 6
type input "05:00"
click at [266, 91] on div at bounding box center [279, 143] width 558 height 287
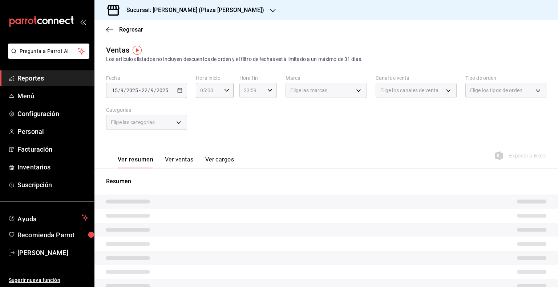
click at [270, 89] on icon "button" at bounding box center [269, 90] width 5 height 5
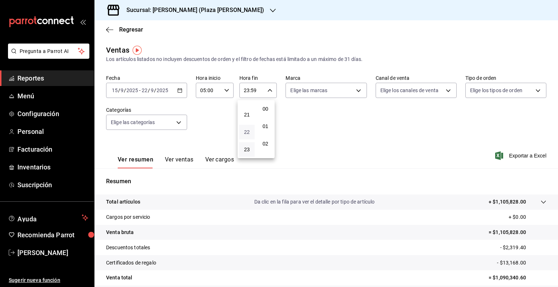
scroll to position [294, 0]
click at [243, 114] on span "17" at bounding box center [246, 111] width 7 height 6
click at [264, 108] on span "00" at bounding box center [265, 109] width 7 height 6
type input "17:00"
click at [506, 154] on div at bounding box center [279, 143] width 558 height 287
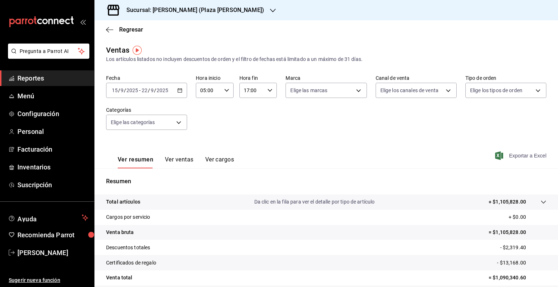
click at [515, 154] on span "Exportar a Excel" at bounding box center [521, 155] width 50 height 9
click at [62, 69] on li "Pregunta a Parrot AI" at bounding box center [47, 57] width 88 height 27
click at [65, 76] on span "Reportes" at bounding box center [52, 78] width 71 height 10
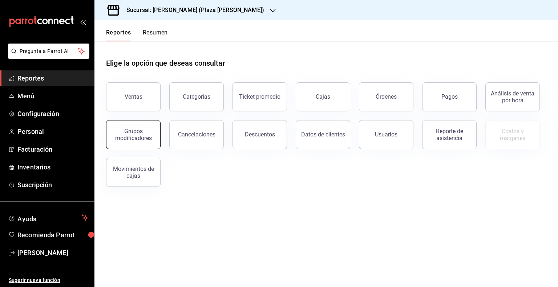
click at [139, 133] on div "Grupos modificadores" at bounding box center [133, 135] width 45 height 14
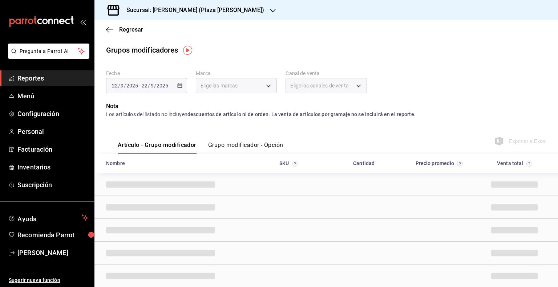
click at [175, 87] on div "[DATE] [DATE] - [DATE] [DATE]" at bounding box center [146, 85] width 81 height 15
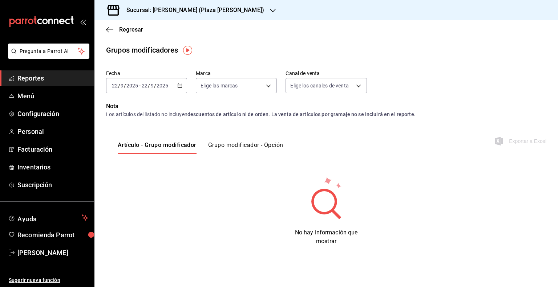
click at [180, 86] on icon "button" at bounding box center [179, 85] width 5 height 5
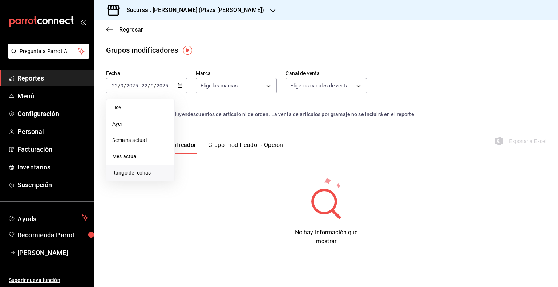
click at [127, 172] on span "Rango de fechas" at bounding box center [140, 173] width 56 height 8
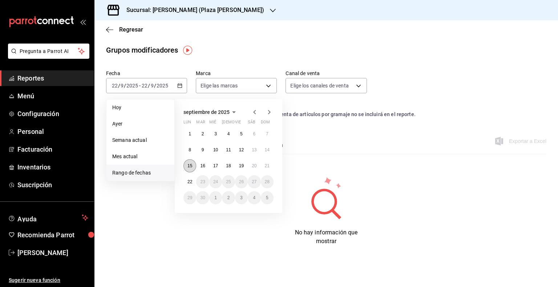
click at [188, 164] on abbr "15" at bounding box center [189, 165] width 5 height 5
drag, startPoint x: 189, startPoint y: 173, endPoint x: 190, endPoint y: 176, distance: 3.8
click at [189, 174] on div "1 2 3 4 5 6 7 8 9 10 11 12 13 14 15 16 17 18 19 20 21 22 23 24 25 26 27 28 29 3…" at bounding box center [228, 165] width 90 height 77
click at [190, 177] on button "22" at bounding box center [189, 181] width 13 height 13
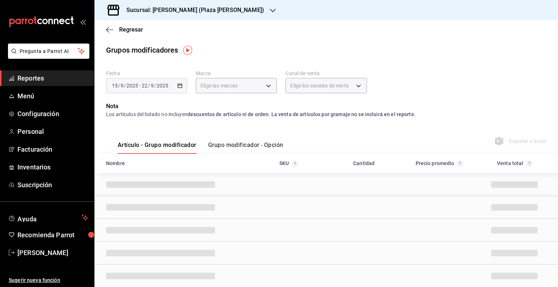
click at [273, 146] on button "Grupo modificador - Opción" at bounding box center [245, 148] width 75 height 12
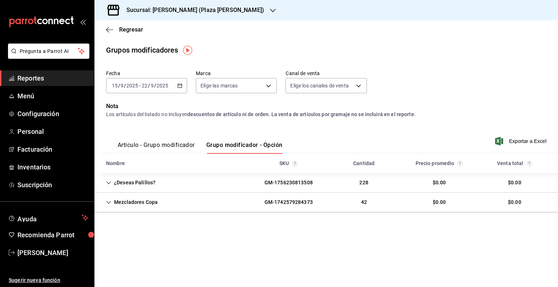
click at [510, 142] on span "Exportar a Excel" at bounding box center [521, 141] width 50 height 9
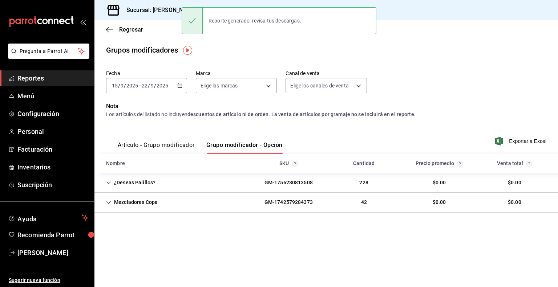
click at [59, 81] on span "Reportes" at bounding box center [52, 78] width 71 height 10
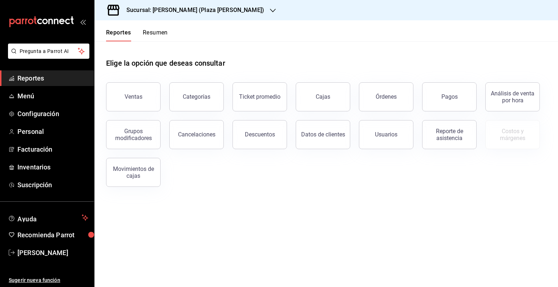
click at [159, 15] on div "Sucursal: [PERSON_NAME] (Plaza [PERSON_NAME])" at bounding box center [189, 10] width 178 height 20
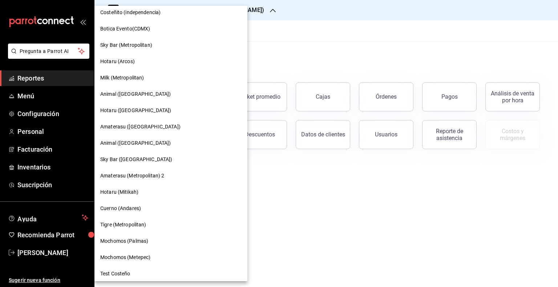
scroll to position [530, 0]
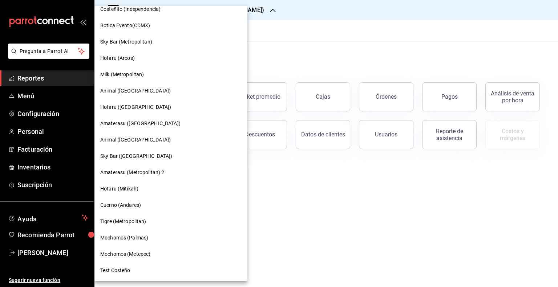
click at [358, 210] on div at bounding box center [279, 143] width 558 height 287
